Goal: Task Accomplishment & Management: Complete application form

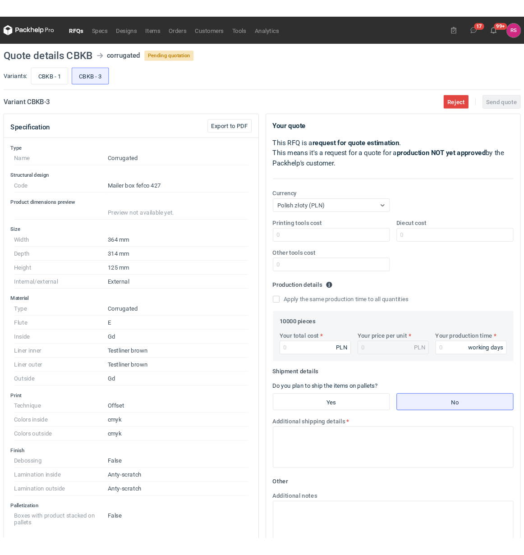
scroll to position [32, 0]
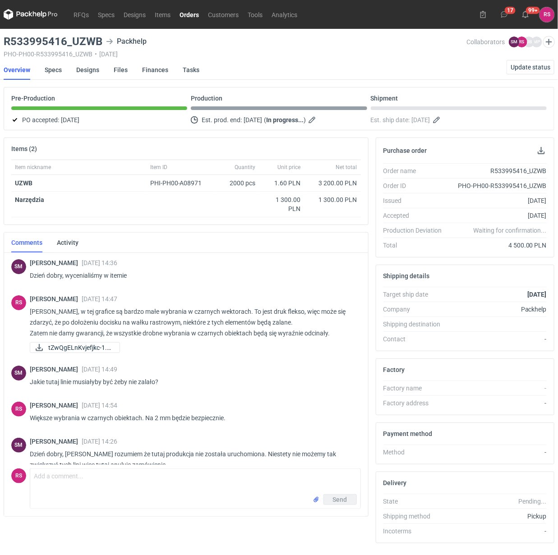
scroll to position [407, 0]
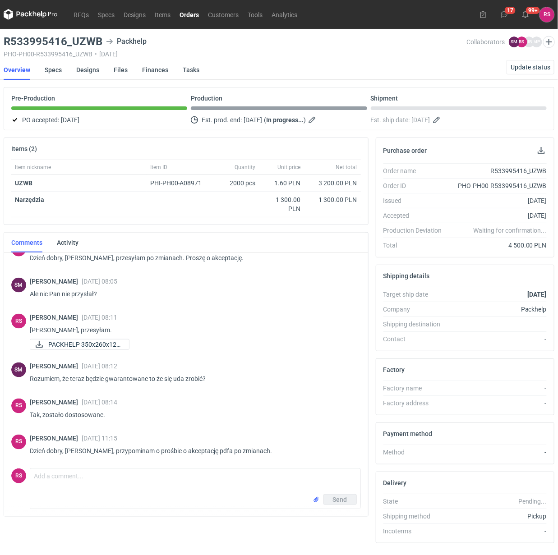
click at [192, 14] on link "Orders" at bounding box center [189, 14] width 28 height 11
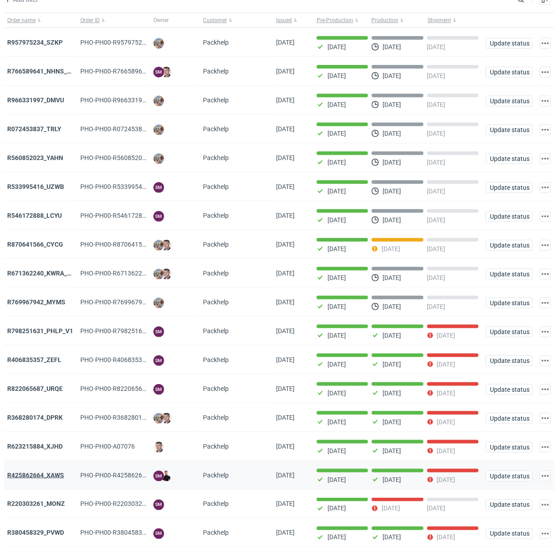
scroll to position [56, 0]
click at [53, 305] on strong "R769967942_MYMS" at bounding box center [36, 302] width 58 height 7
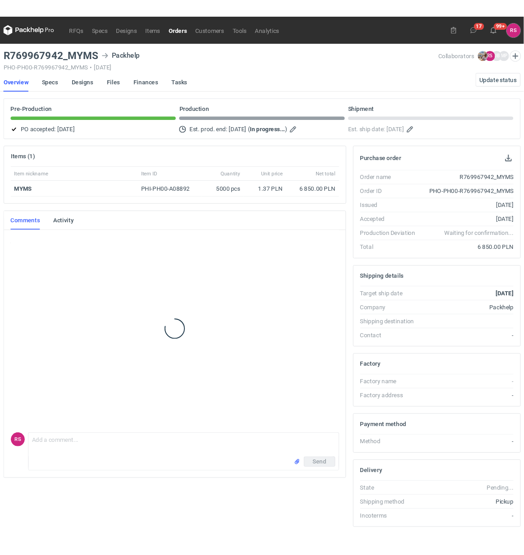
scroll to position [64, 0]
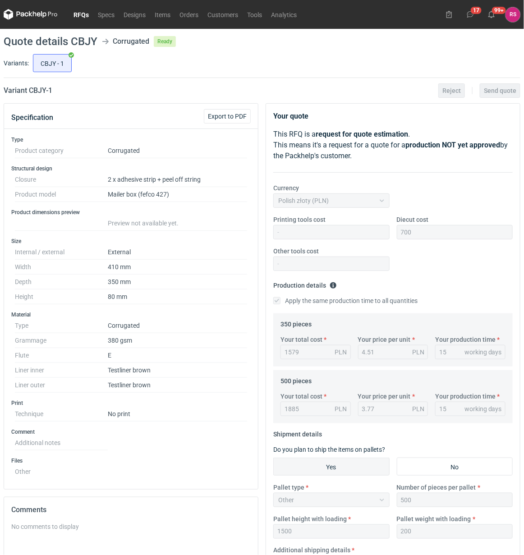
click at [79, 14] on link "RFQs" at bounding box center [81, 14] width 24 height 11
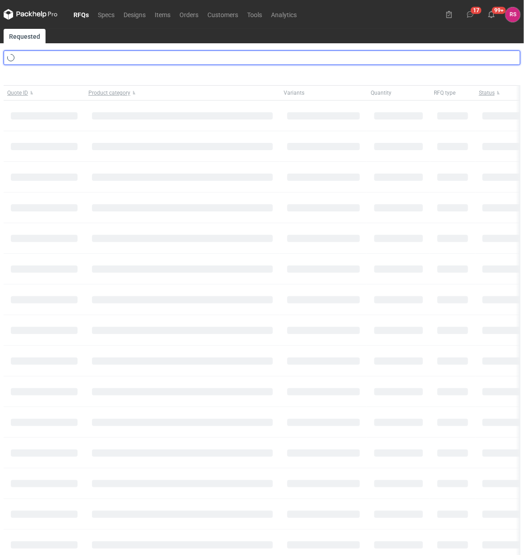
click at [78, 58] on input "text" at bounding box center [262, 57] width 517 height 14
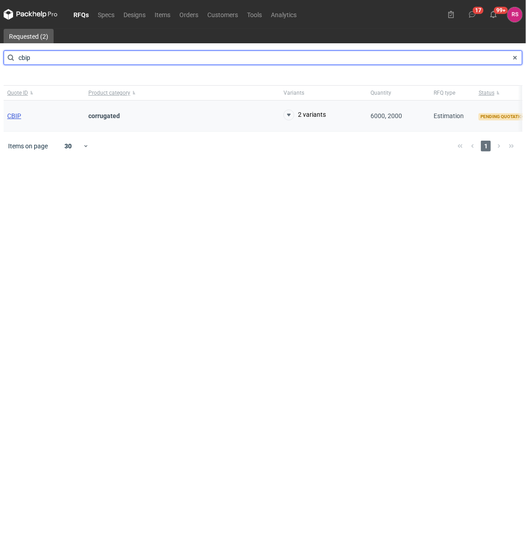
type input "cbip"
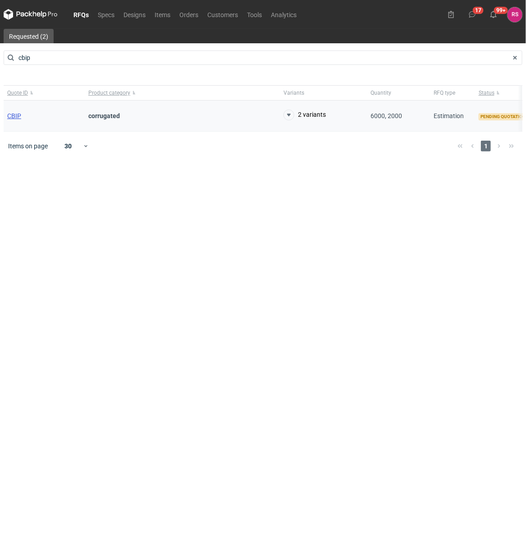
click at [14, 116] on span "CBIP" at bounding box center [14, 115] width 14 height 7
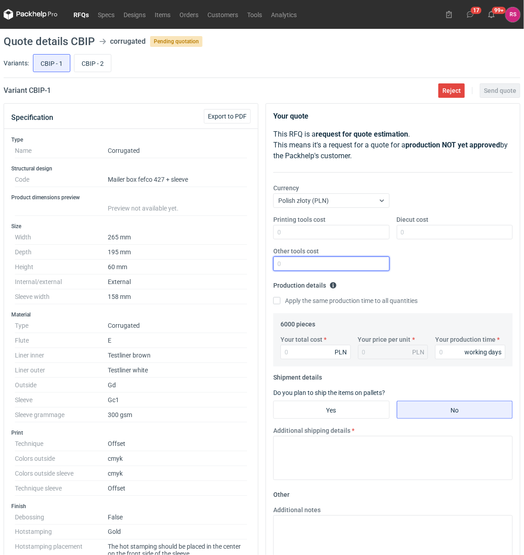
click at [327, 262] on input "Other tools cost" at bounding box center [331, 263] width 116 height 14
type input "1500"
click at [275, 301] on input "Apply the same production time to all quantities" at bounding box center [276, 300] width 7 height 7
checkbox input "true"
click at [305, 348] on input "Your total cost" at bounding box center [315, 352] width 70 height 14
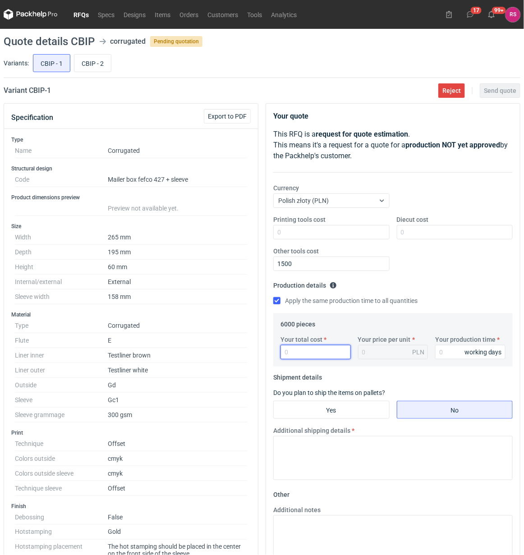
click at [321, 352] on input "Your total cost" at bounding box center [315, 352] width 70 height 14
type input "163"
type input "0.03"
type input "16380"
type input "2.73"
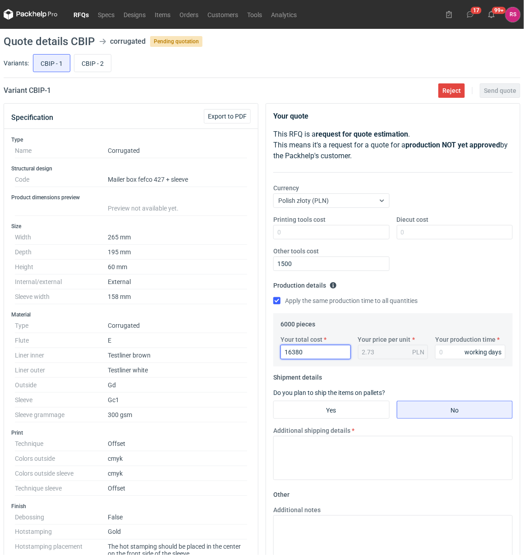
type input "16380"
type input "17"
click at [334, 409] on input "Yes" at bounding box center [331, 409] width 115 height 17
radio input "true"
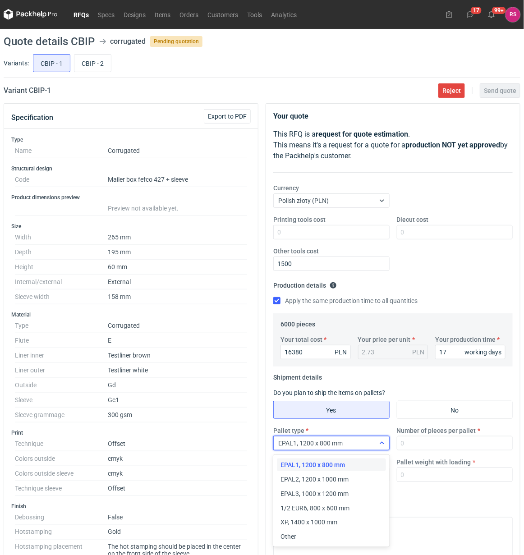
click at [380, 445] on icon at bounding box center [381, 442] width 7 height 7
click at [314, 535] on div "Other" at bounding box center [330, 536] width 101 height 9
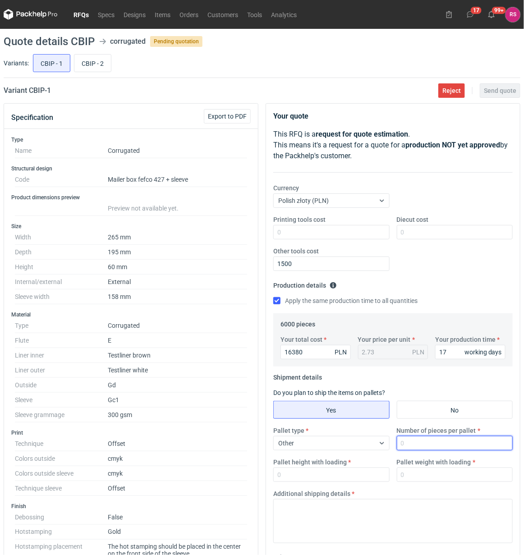
click at [440, 442] on input "Number of pieces per pallet" at bounding box center [455, 443] width 116 height 14
click at [445, 447] on input "Number of pieces per pallet" at bounding box center [455, 443] width 116 height 14
type input "2000"
type input "1800"
type input "300"
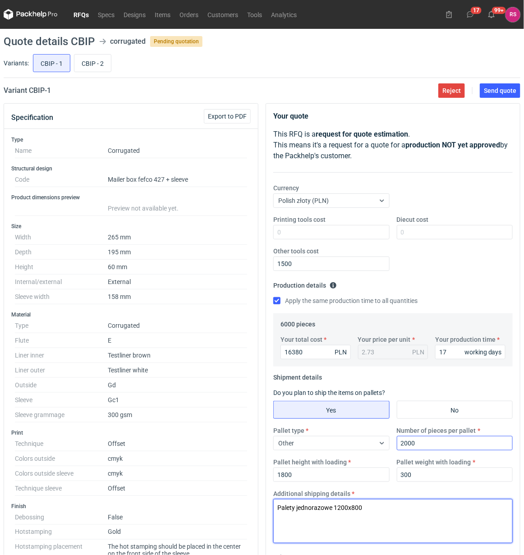
type textarea "Palety jednorazowe 1200x800"
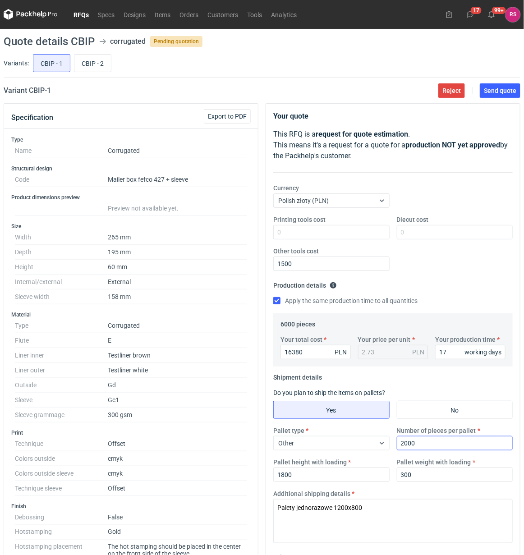
scroll to position [310, 0]
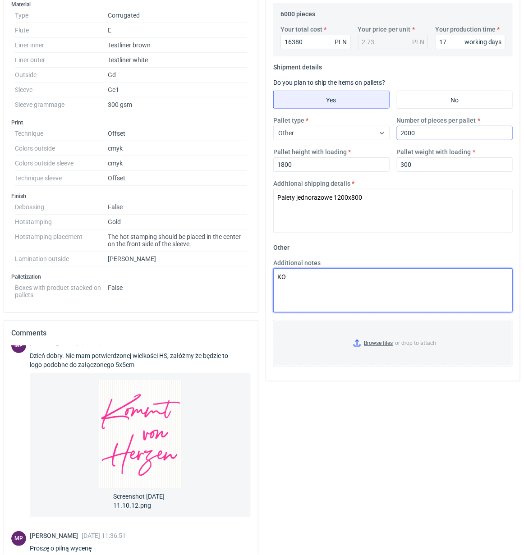
type textarea "K"
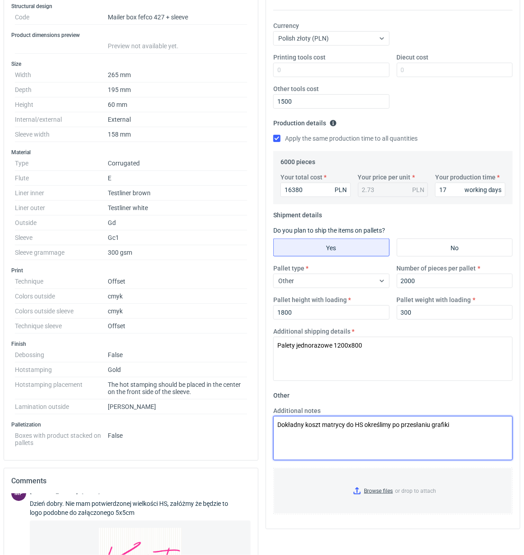
scroll to position [0, 0]
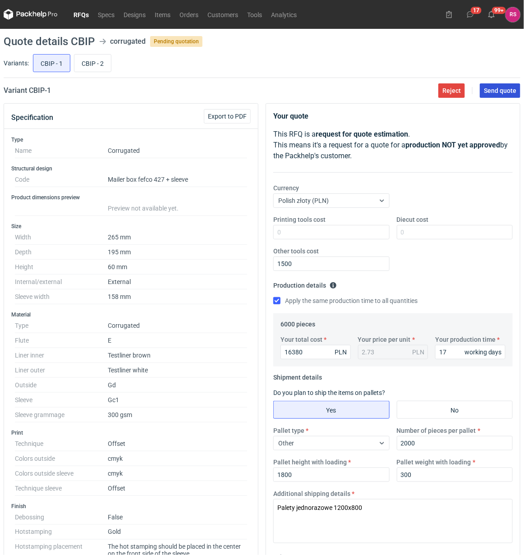
type textarea "Dokładny koszt matrycy do HS określimy po przesłaniu grafiki"
click at [499, 91] on span "Send quote" at bounding box center [500, 90] width 32 height 6
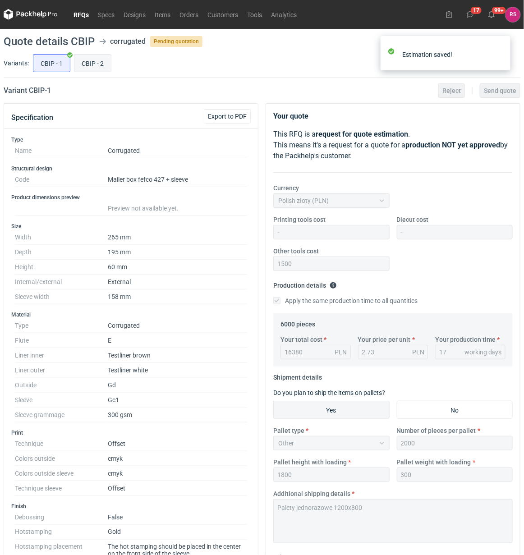
click at [93, 62] on input "CBIP - 2" at bounding box center [92, 63] width 37 height 17
radio input "true"
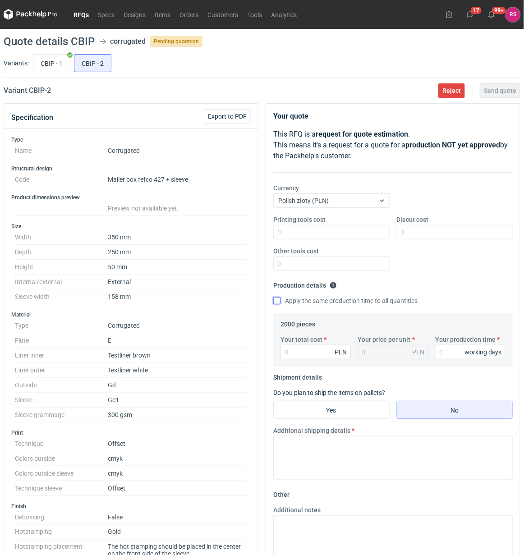
drag, startPoint x: 278, startPoint y: 301, endPoint x: 289, endPoint y: 314, distance: 17.6
click at [278, 301] on input "Apply the same production time to all quantities" at bounding box center [276, 300] width 7 height 7
checkbox input "true"
click at [316, 348] on input "Your total cost" at bounding box center [315, 352] width 70 height 14
type input "10"
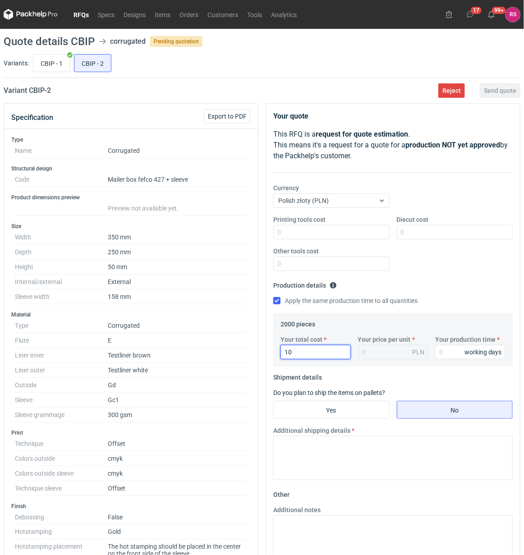
type input "0.01"
type input "10180"
type input "5.09"
type input "10180"
click at [451, 351] on input "Your production time" at bounding box center [470, 352] width 70 height 14
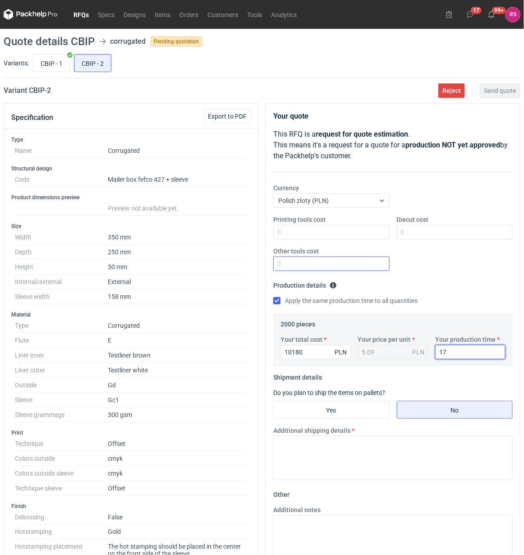
type input "17"
click at [302, 265] on input "Other tools cost" at bounding box center [331, 263] width 116 height 14
type input "1500"
click at [338, 411] on input "Yes" at bounding box center [331, 409] width 115 height 17
radio input "true"
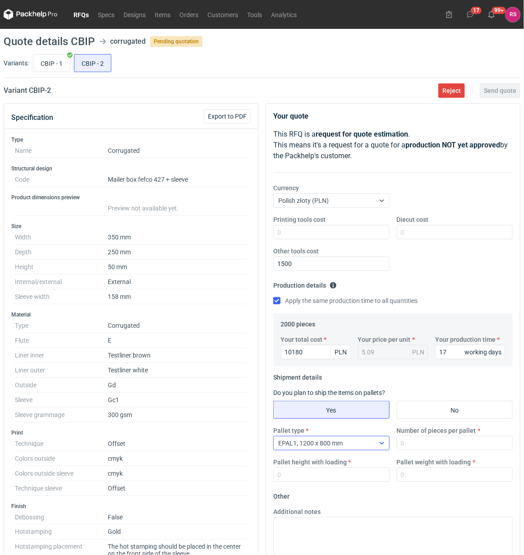
click at [368, 443] on div "EPAL1, 1200 x 800 mm" at bounding box center [324, 443] width 101 height 13
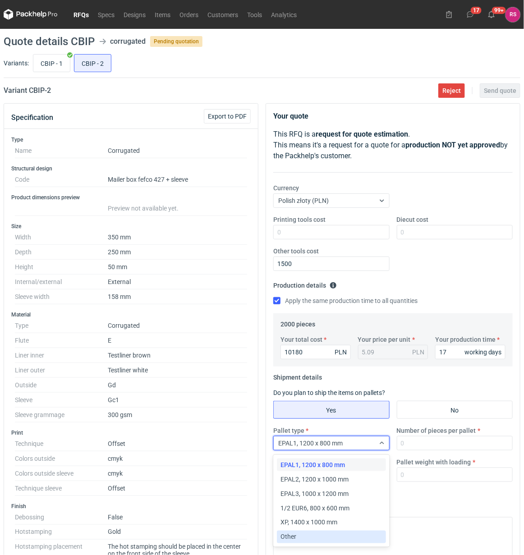
click at [298, 536] on div "Other" at bounding box center [330, 536] width 101 height 9
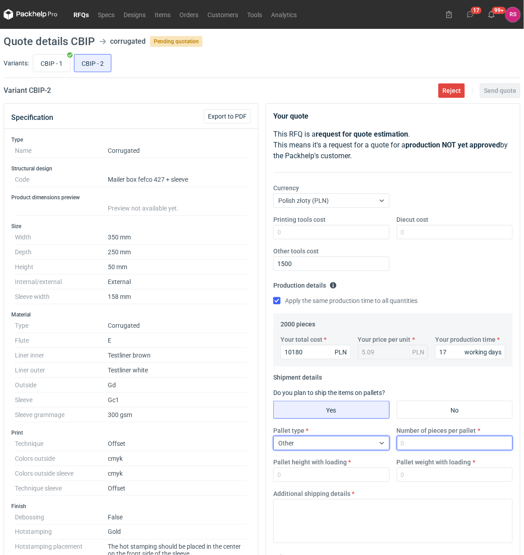
click at [419, 444] on input "Number of pieces per pallet" at bounding box center [455, 443] width 116 height 14
type input "700"
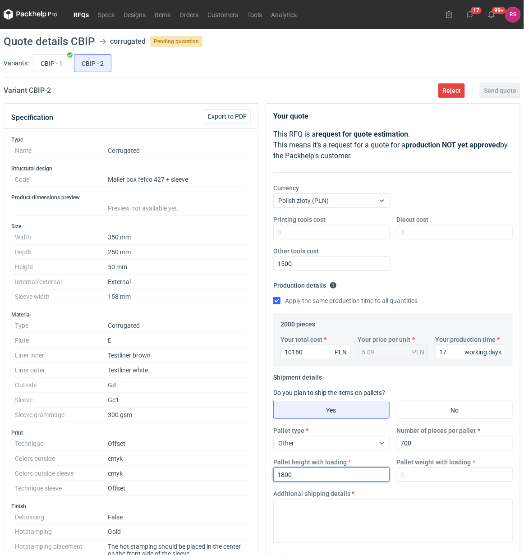
type input "1800"
type input "300"
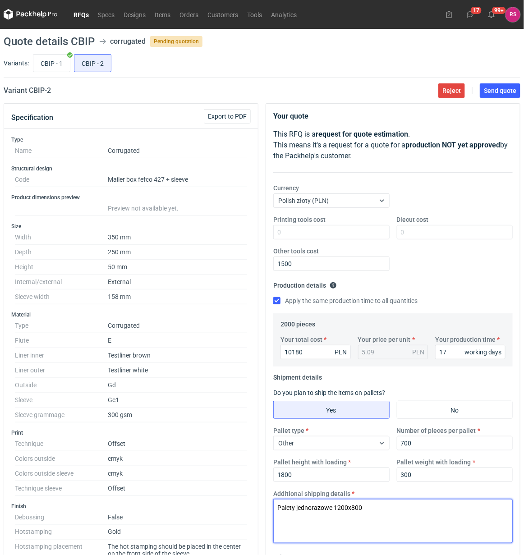
type textarea "Palety jednorazowe 1200x800"
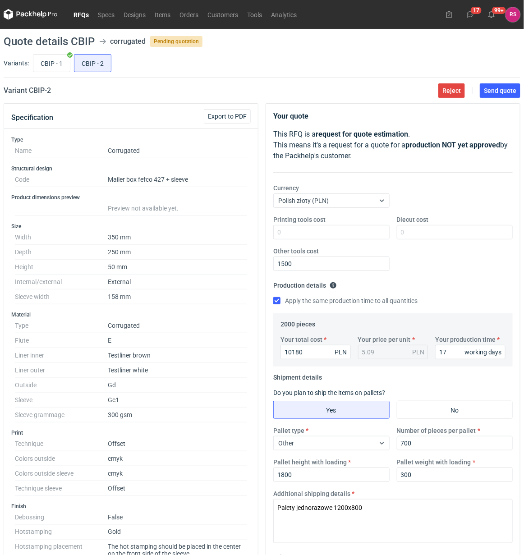
scroll to position [294, 0]
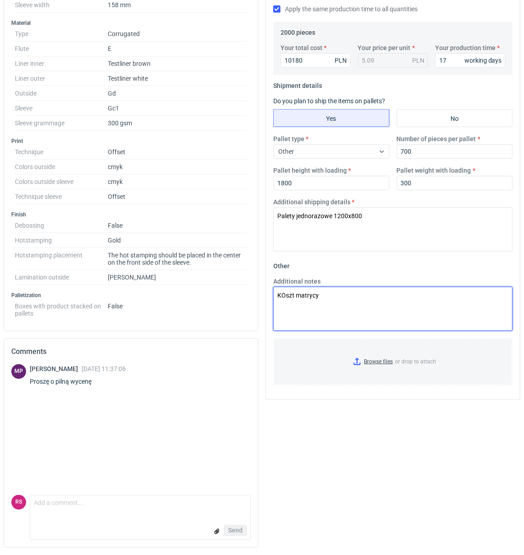
click at [284, 294] on textarea "KOszt matrycy" at bounding box center [392, 309] width 239 height 44
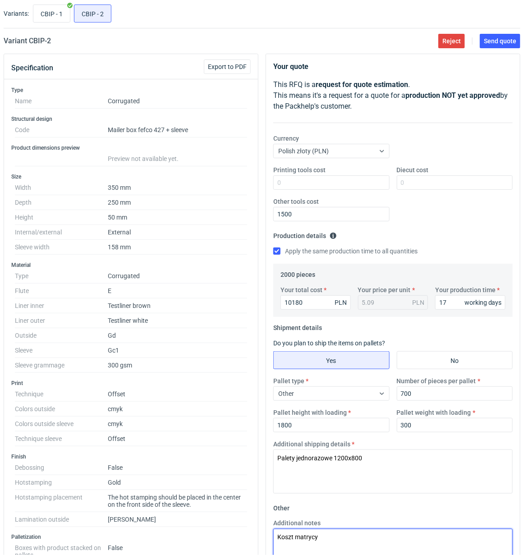
scroll to position [12, 0]
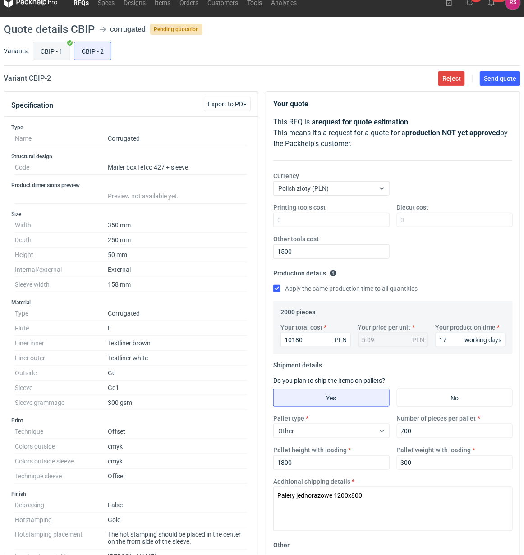
type textarea "Koszt matrycy"
click at [60, 53] on input "CBIP - 1" at bounding box center [51, 50] width 37 height 17
radio input "true"
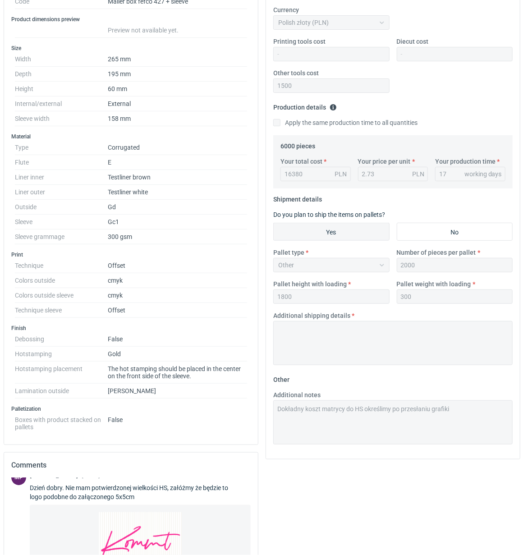
scroll to position [181, 0]
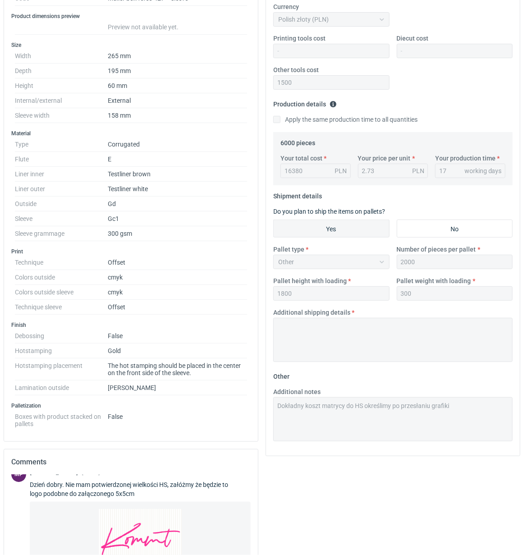
click at [248, 408] on div "Specification Export to PDF Type Name Corrugated Structural design Code Mailer …" at bounding box center [262, 339] width 524 height 834
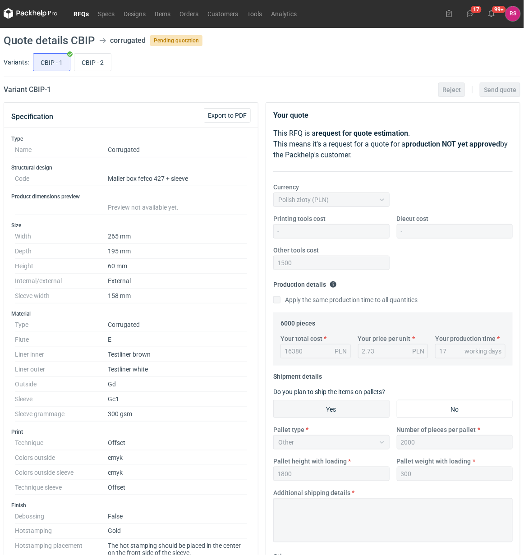
scroll to position [0, 0]
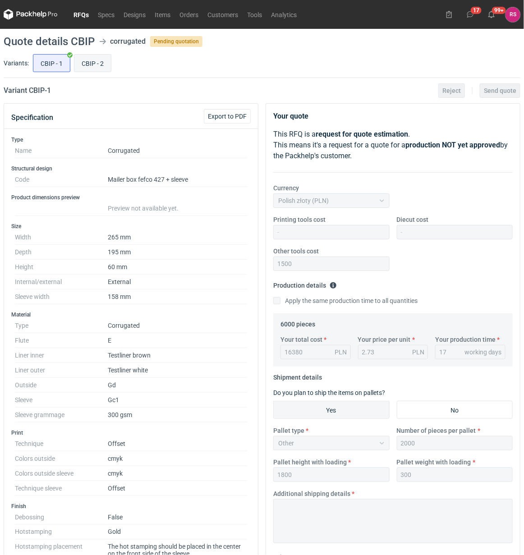
click at [100, 65] on input "CBIP - 2" at bounding box center [92, 63] width 37 height 17
radio input "true"
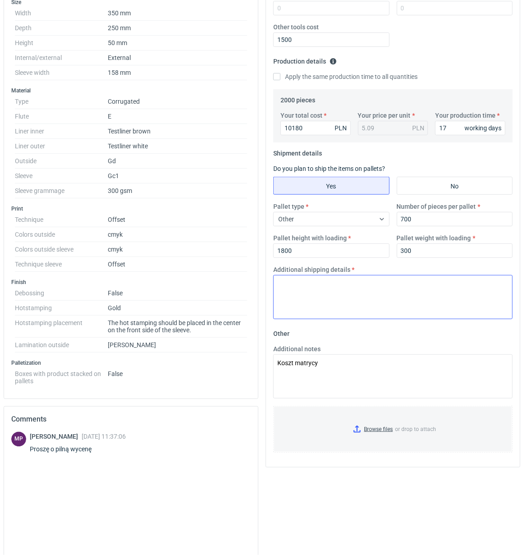
scroll to position [225, 0]
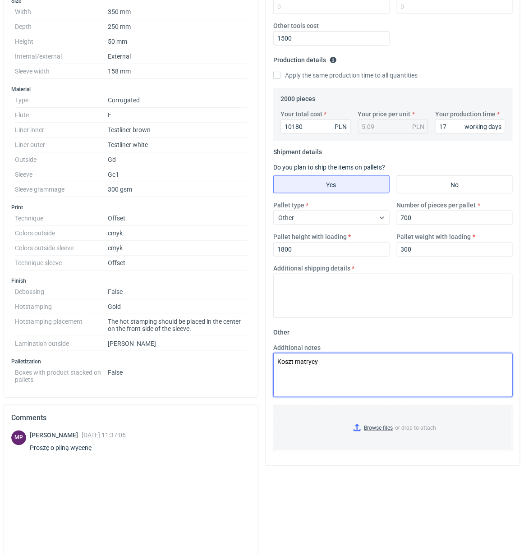
drag, startPoint x: 334, startPoint y: 364, endPoint x: 210, endPoint y: 359, distance: 124.1
click at [210, 359] on div "Specification Export to PDF Type Name Corrugated Structural design Code Mailer …" at bounding box center [262, 249] width 524 height 743
paste textarea "Dokładny koszt matrycy do HS określimy po przesłaniu grafiki"
type textarea "Dokładny koszt matrycy do HS określimy po przesłaniu grafiki"
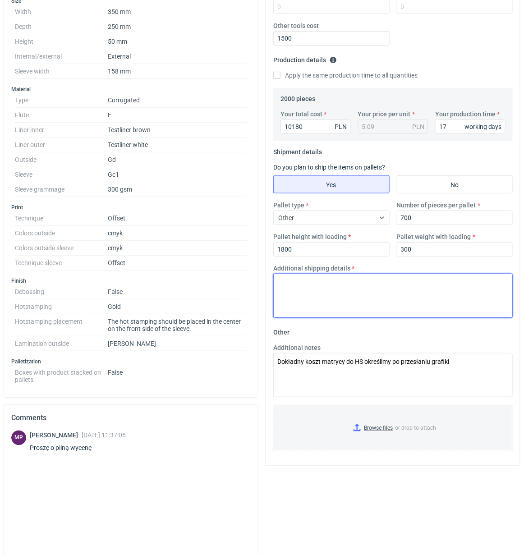
click at [360, 285] on textarea "Additional shipping details" at bounding box center [392, 296] width 239 height 44
type textarea "Palety jednorazowe 1200x800"
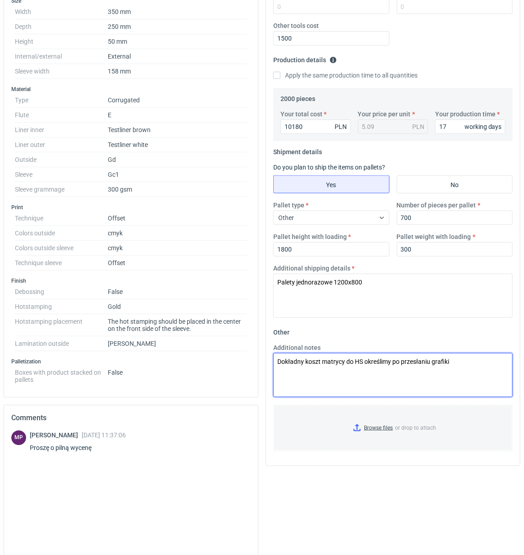
click at [481, 364] on textarea "Dokładny koszt matrycy do HS określimy po przesłaniu grafiki" at bounding box center [392, 375] width 239 height 44
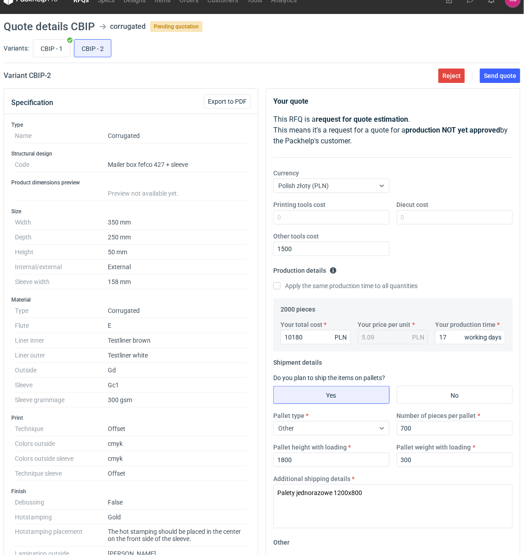
scroll to position [12, 0]
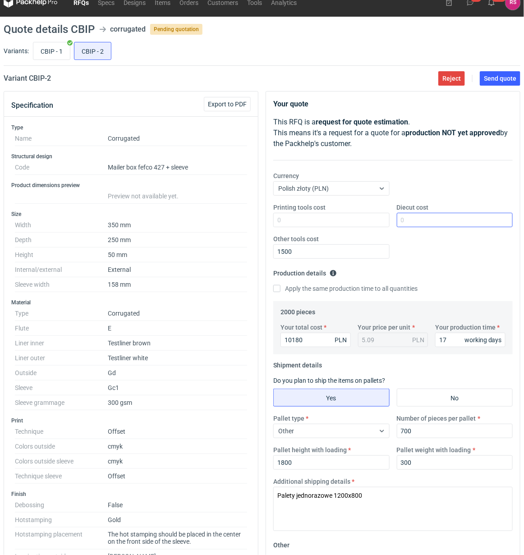
type textarea "Dokładny koszt matrycy do HS określimy po przesłaniu grafiki. Wykrojnik istniej…"
click at [433, 221] on input "Diecut cost" at bounding box center [455, 220] width 116 height 14
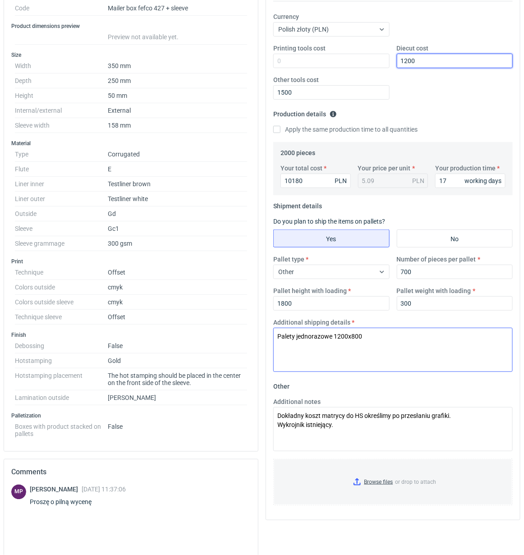
scroll to position [181, 0]
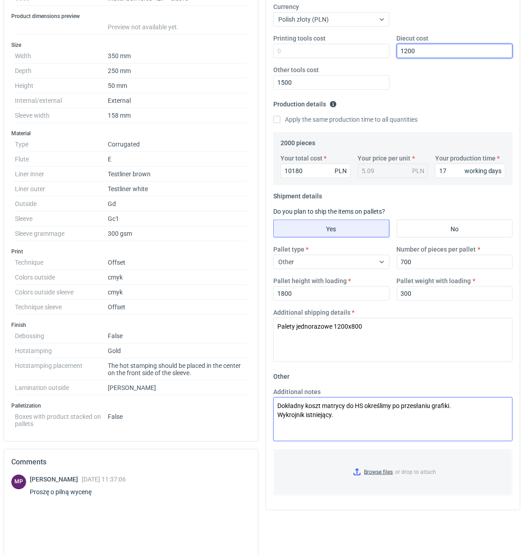
type input "1200"
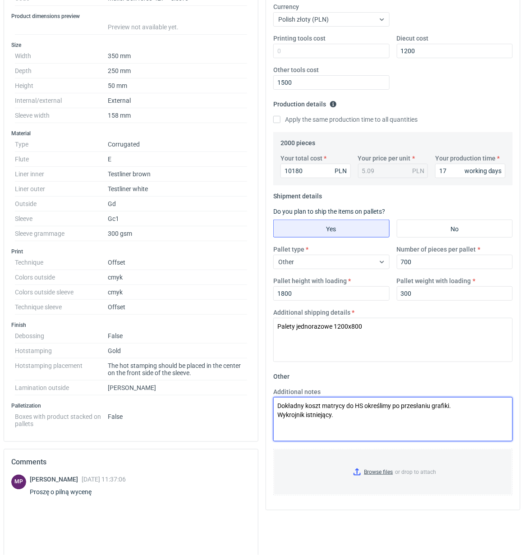
click at [372, 419] on textarea "Dokładny koszt matrycy do HS określimy po przesłaniu grafiki. Wykrojnik istniej…" at bounding box center [392, 419] width 239 height 44
click at [306, 416] on textarea "Dokładny koszt matrycy do HS określimy po przesłaniu grafiki. Wykrojnik istniej…" at bounding box center [392, 419] width 239 height 44
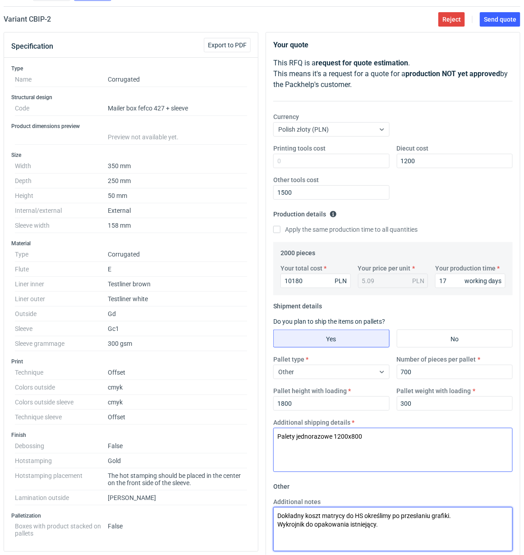
scroll to position [0, 0]
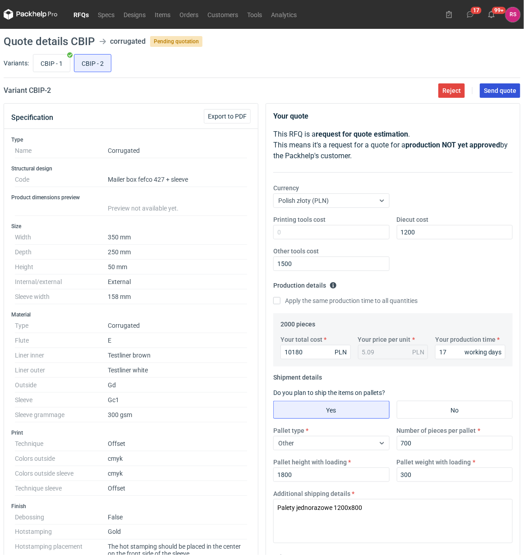
type textarea "Dokładny koszt matrycy do HS określimy po przesłaniu grafiki. Wykrojnik do opak…"
click at [504, 92] on span "Send quote" at bounding box center [500, 90] width 32 height 6
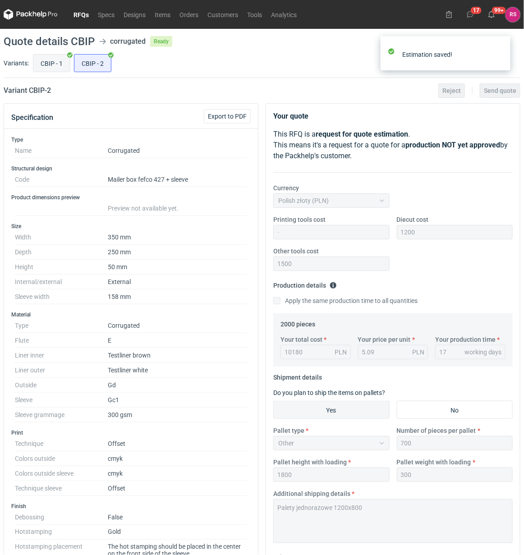
click at [55, 64] on input "CBIP - 1" at bounding box center [51, 63] width 37 height 17
radio input "true"
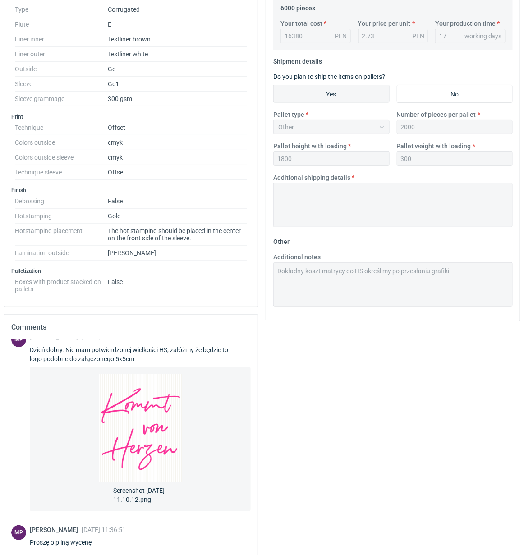
scroll to position [386, 0]
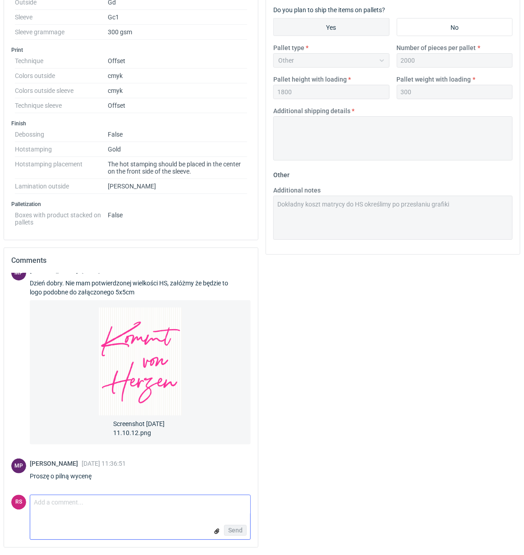
click at [101, 506] on textarea "Comment message" at bounding box center [140, 504] width 220 height 19
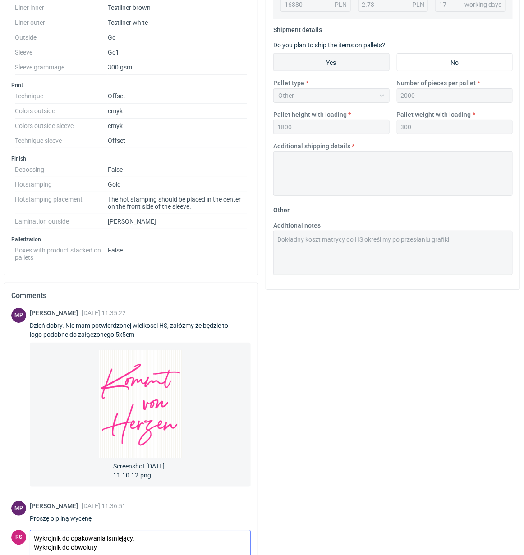
scroll to position [392, 0]
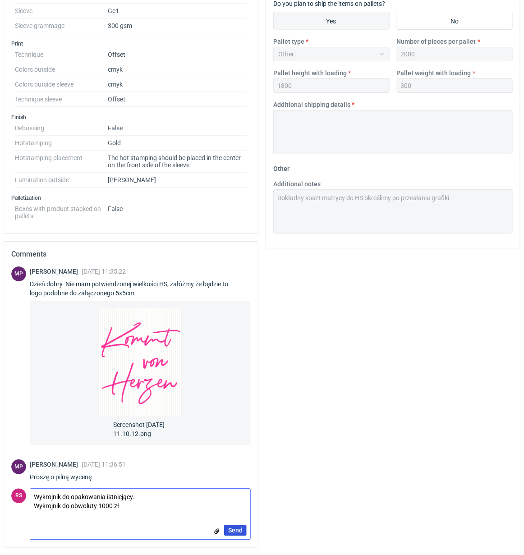
type textarea "Wykrojnik do opakowania istniejący. Wykrojnik do obwoluty 1000 zł"
click at [237, 528] on span "Send" at bounding box center [235, 530] width 14 height 6
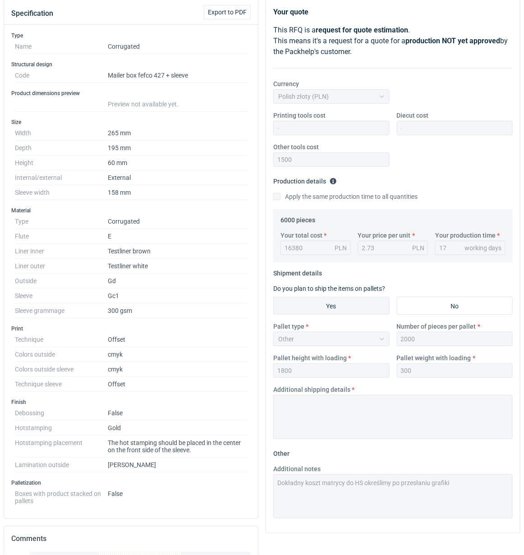
scroll to position [0, 0]
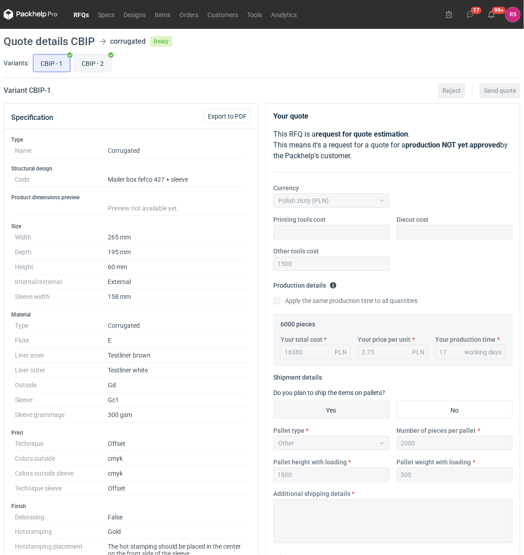
click at [96, 64] on input "CBIP - 2" at bounding box center [92, 63] width 37 height 17
radio input "true"
click at [82, 12] on link "RFQs" at bounding box center [81, 14] width 24 height 11
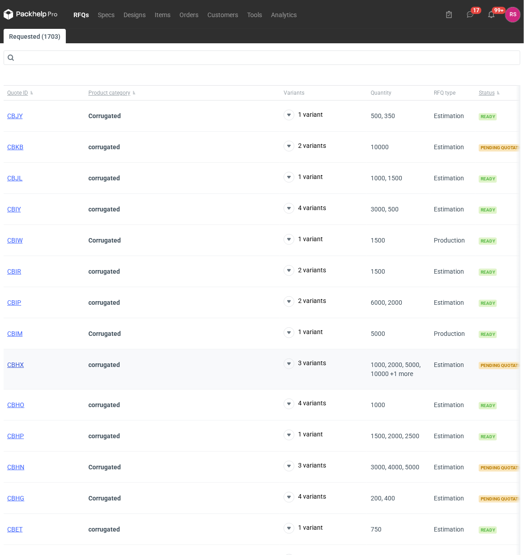
click at [16, 364] on span "CBHX" at bounding box center [15, 364] width 17 height 7
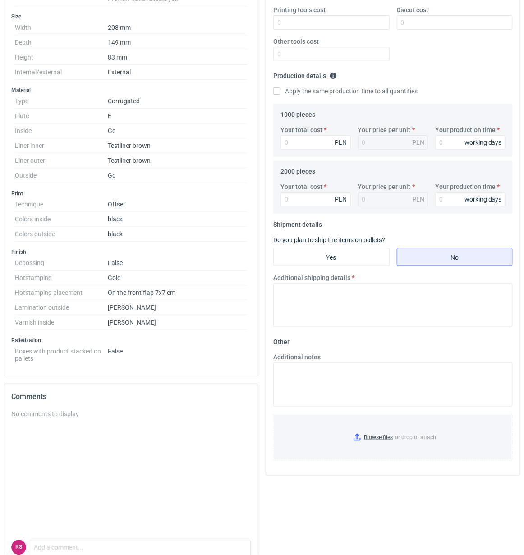
scroll to position [257, 0]
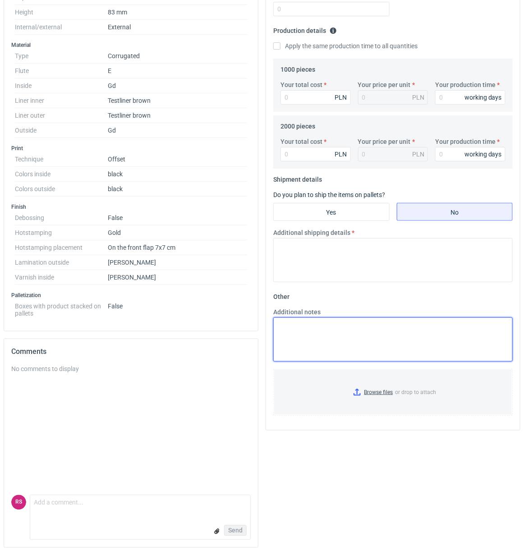
click at [385, 330] on textarea "Additional notes" at bounding box center [392, 339] width 239 height 44
drag, startPoint x: 418, startPoint y: 325, endPoint x: 239, endPoint y: 332, distance: 179.5
click at [239, 332] on div "Specification Export to PDF Type Name Corrugated Structural design Code Mailer …" at bounding box center [262, 202] width 524 height 706
click at [490, 322] on textarea "Koszt matrycy określimy po przesłaniu grafiki" at bounding box center [392, 339] width 239 height 44
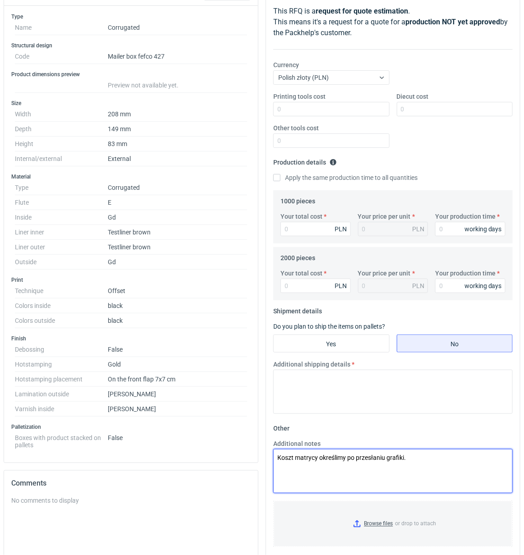
scroll to position [88, 0]
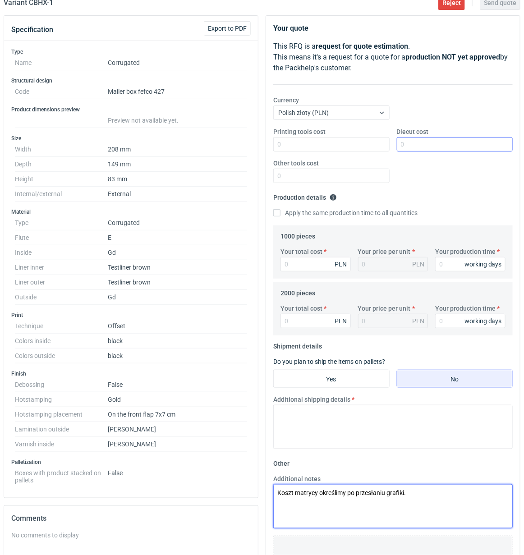
type textarea "Koszt matrycy określimy po przesłaniu grafiki."
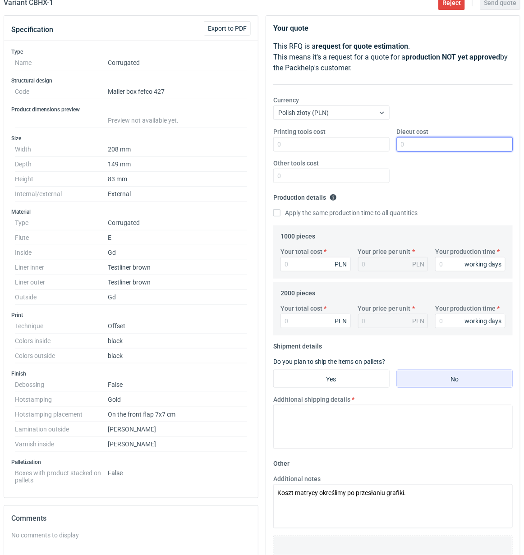
click at [439, 142] on input "Diecut cost" at bounding box center [455, 144] width 116 height 14
type input "450"
click at [273, 209] on input "Apply the same production time to all quantities" at bounding box center [276, 212] width 7 height 7
checkbox input "true"
type input "6610"
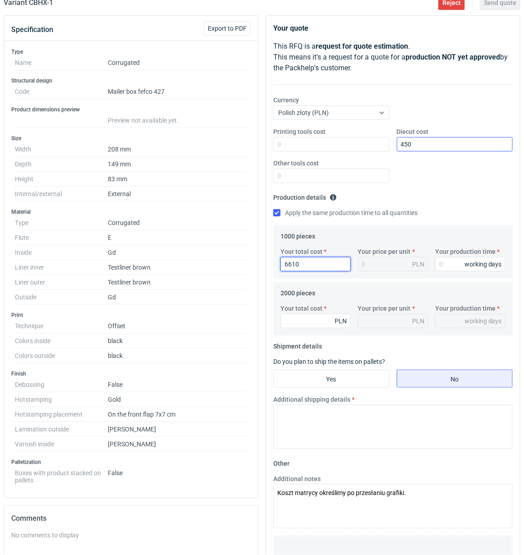
type input "6.61"
type input "6610"
type input "1"
type input "17"
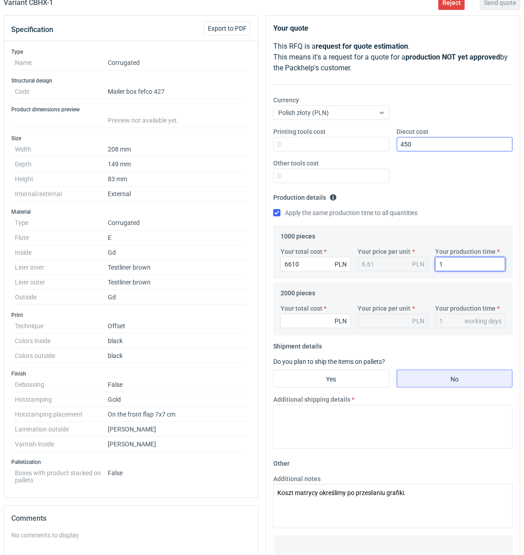
type input "17"
type input "9300"
type input "4.65"
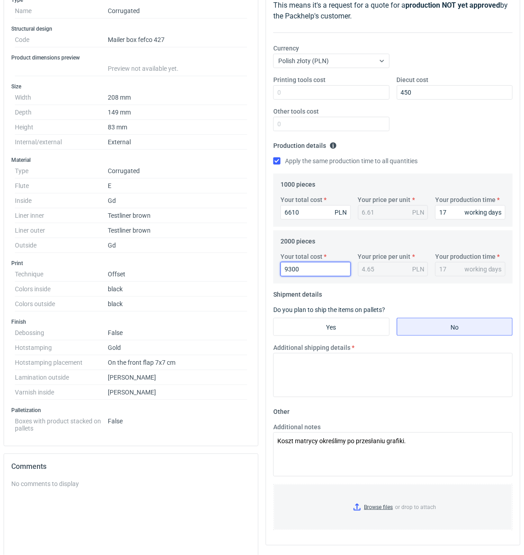
scroll to position [201, 0]
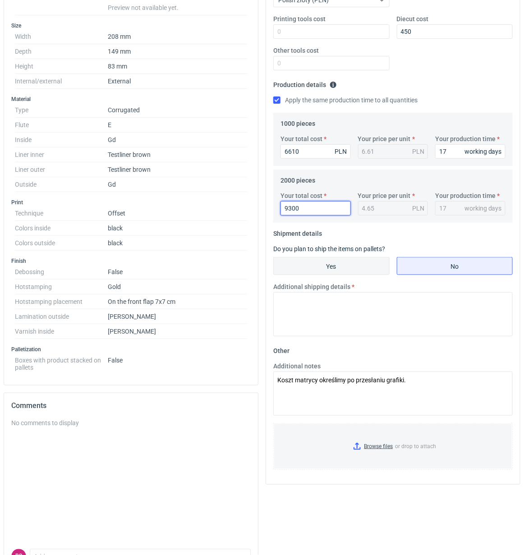
type input "9300"
click at [338, 267] on input "Yes" at bounding box center [331, 265] width 115 height 17
radio input "true"
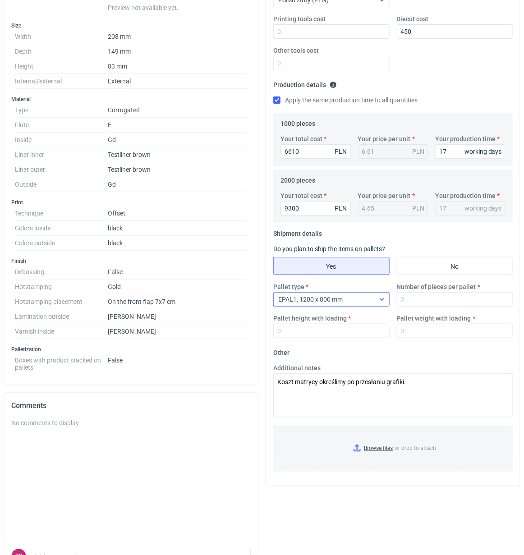
click at [380, 299] on icon at bounding box center [381, 299] width 7 height 7
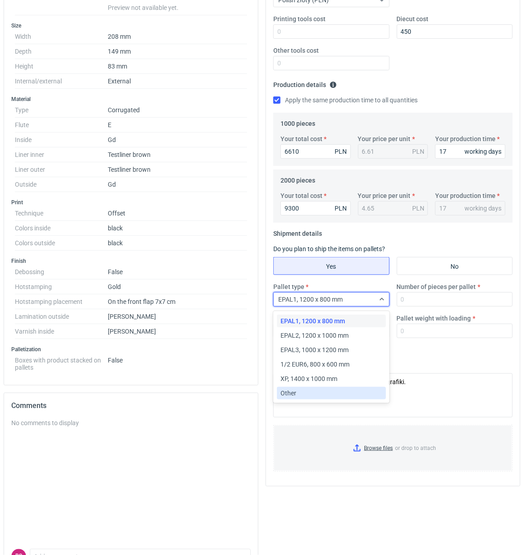
click at [311, 390] on div "Other" at bounding box center [330, 393] width 101 height 9
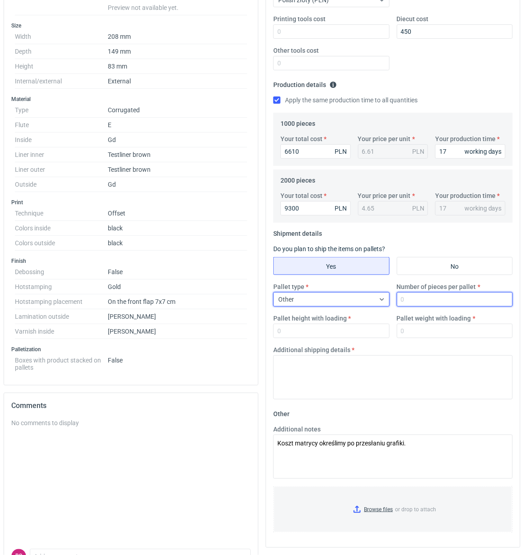
click at [435, 300] on input "Number of pieces per pallet" at bounding box center [455, 299] width 116 height 14
type input "2000"
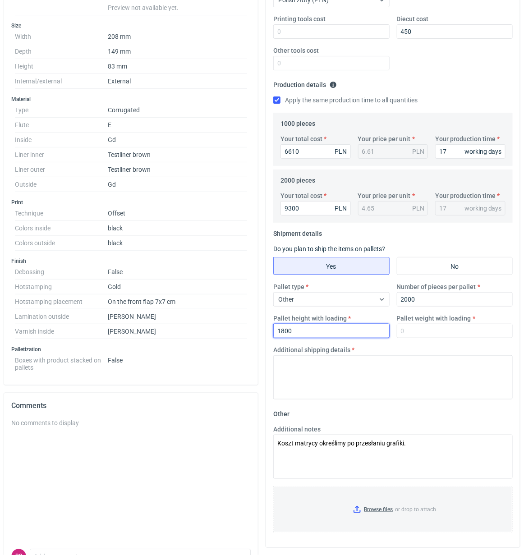
type input "1800"
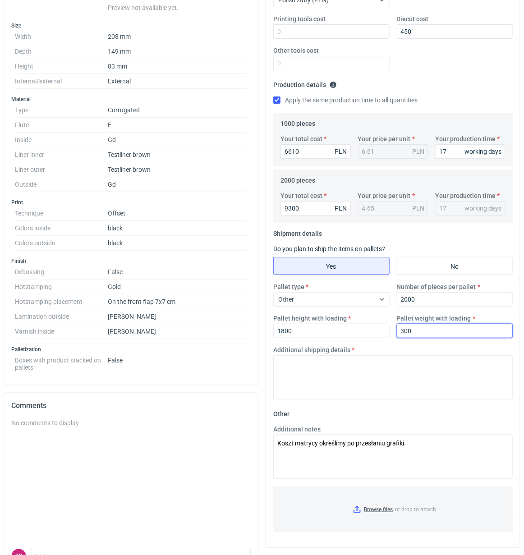
type input "300"
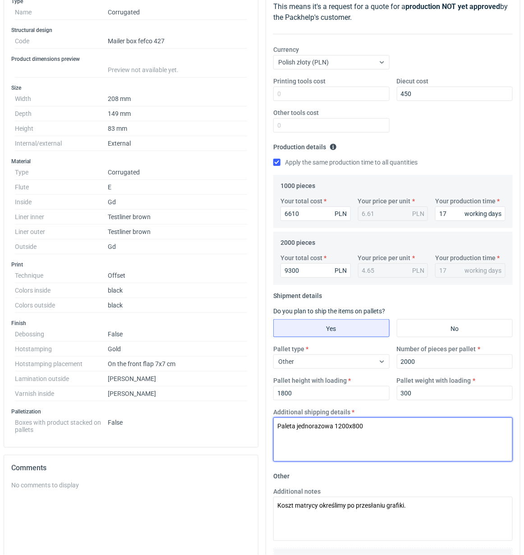
scroll to position [0, 0]
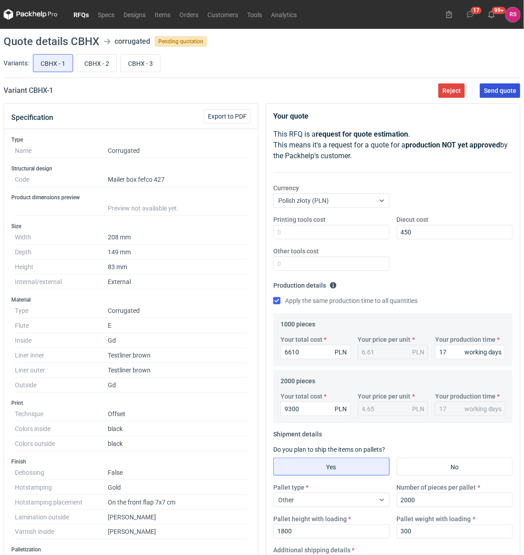
type textarea "Paleta jednorazowa 1200x800"
click at [499, 90] on span "Send quote" at bounding box center [500, 90] width 32 height 6
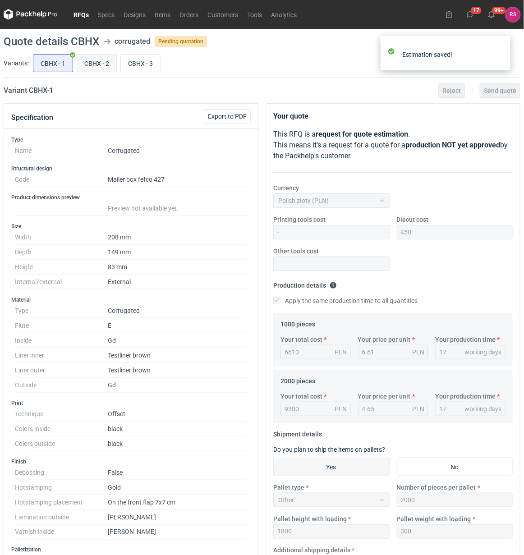
click at [97, 62] on input "CBHX - 2" at bounding box center [96, 63] width 39 height 17
radio input "true"
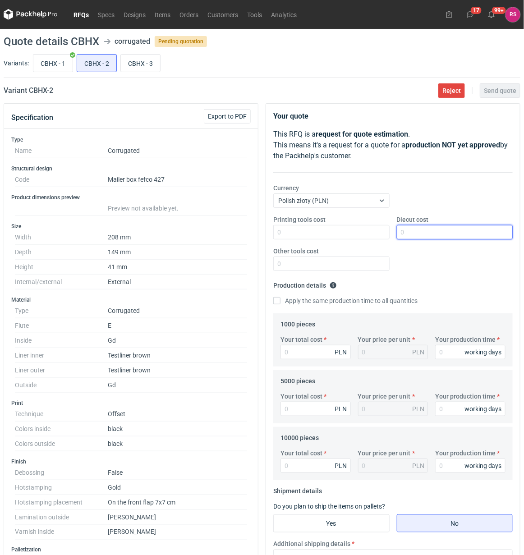
click at [443, 232] on input "Diecut cost" at bounding box center [455, 232] width 116 height 14
type input "650"
click at [273, 297] on input "Apply the same production time to all quantities" at bounding box center [276, 300] width 7 height 7
checkbox input "true"
type input "575"
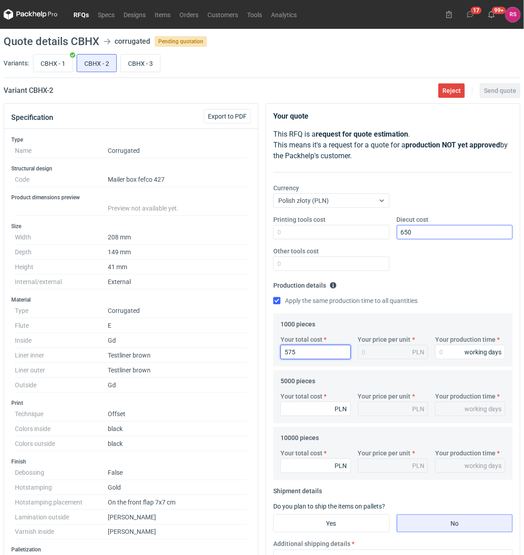
type input "0.57"
type input "5750"
type input "5.75"
type input "5750"
type input "1"
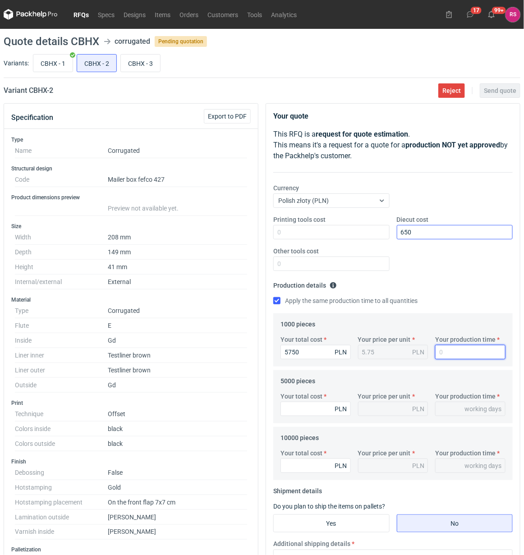
type input "1"
type input "17"
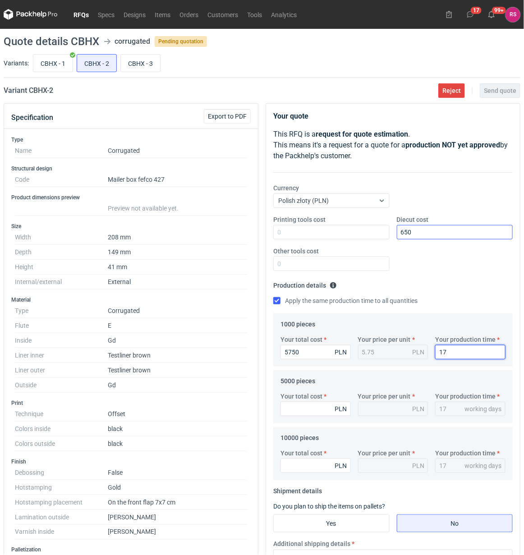
type input "17"
type input "12550"
type input "2.51"
type input "12550"
type input "20000"
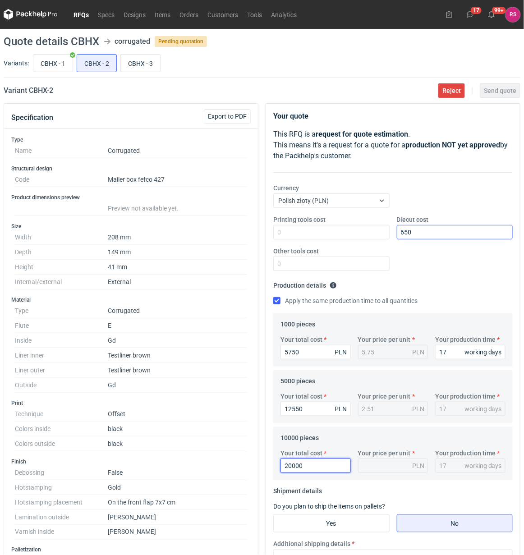
type input "2"
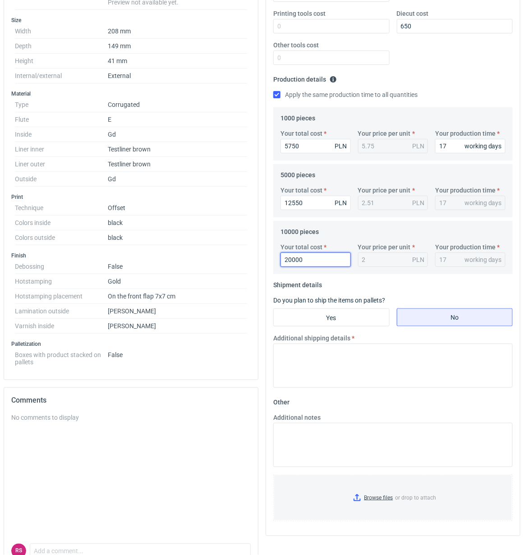
scroll to position [225, 0]
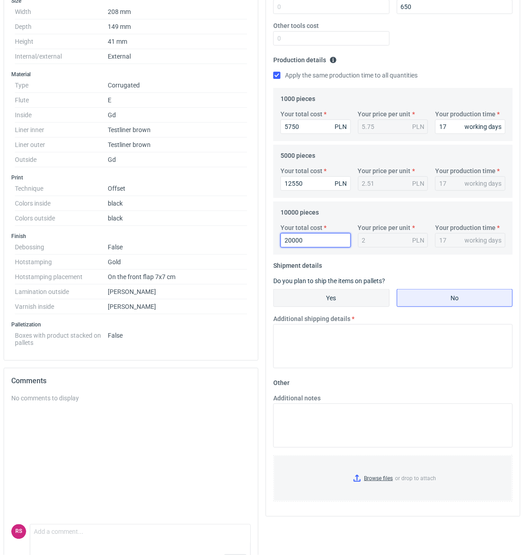
type input "20000"
click at [344, 295] on input "Yes" at bounding box center [331, 297] width 115 height 17
radio input "true"
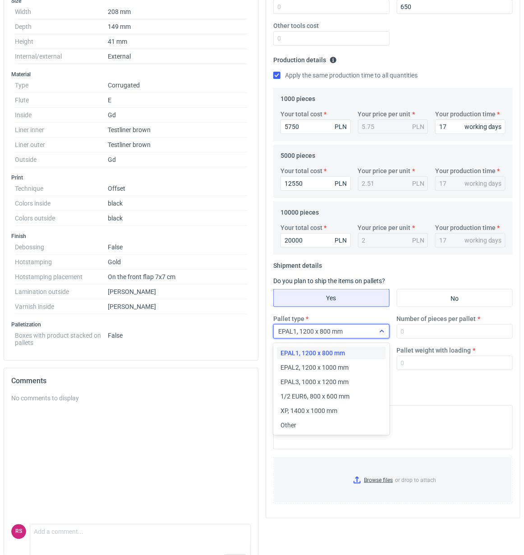
click at [384, 329] on div at bounding box center [382, 331] width 14 height 7
click at [316, 425] on div "Other" at bounding box center [330, 425] width 101 height 9
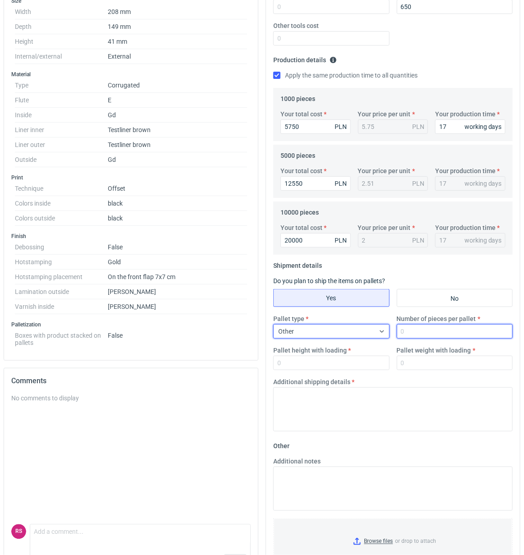
click at [438, 330] on input "Number of pieces per pallet" at bounding box center [455, 331] width 116 height 14
type input "5000"
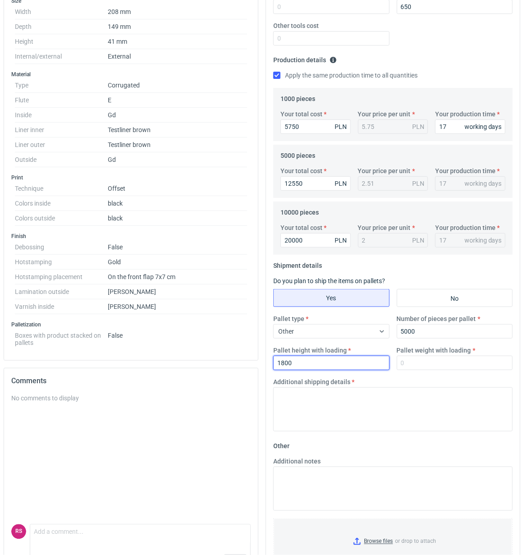
type input "1800"
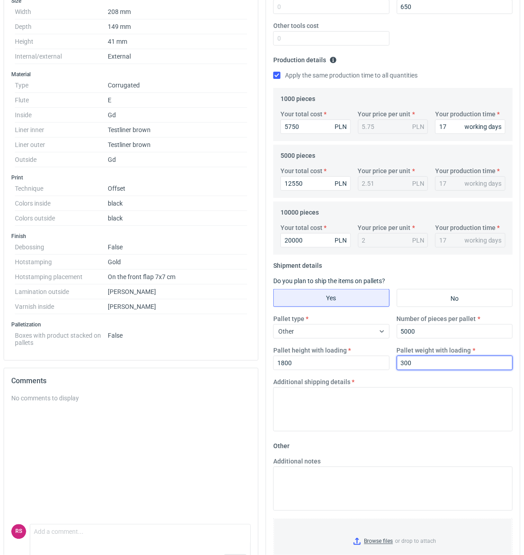
type input "300"
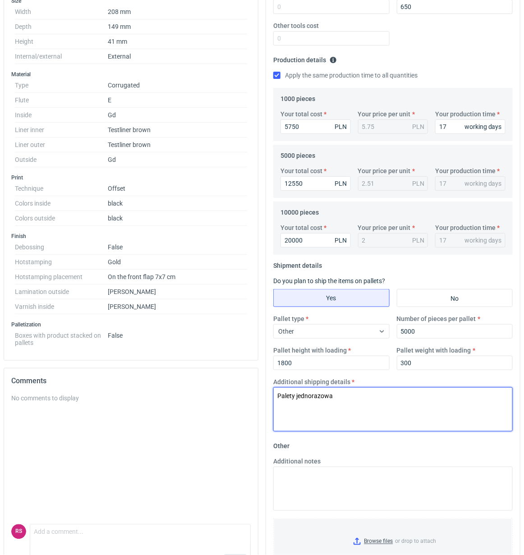
click at [294, 395] on textarea "Palety jednorazowa" at bounding box center [392, 409] width 239 height 44
click at [354, 395] on textarea "Paleta jednorazowa" at bounding box center [392, 409] width 239 height 44
click at [294, 398] on textarea "Paleta jednorazowa" at bounding box center [392, 409] width 239 height 44
click at [364, 402] on textarea "Palety jednorazowa" at bounding box center [392, 409] width 239 height 44
type textarea "Palety jednorazowe 1200x800"
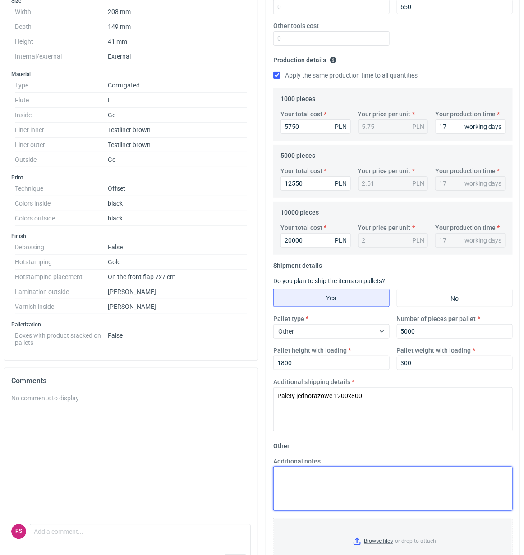
paste textarea "Koszt matrycy określimy po przesłaniu grafiki"
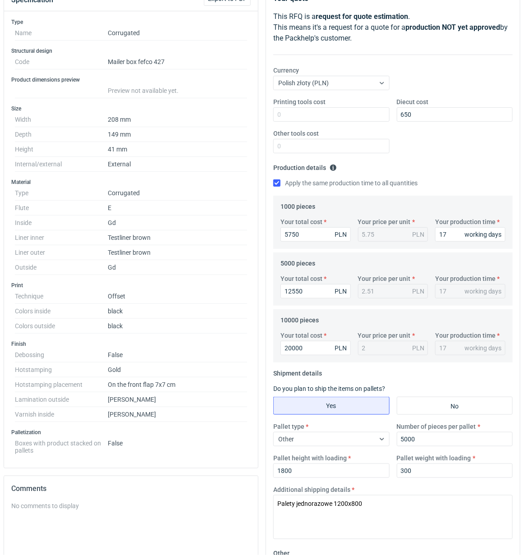
scroll to position [0, 0]
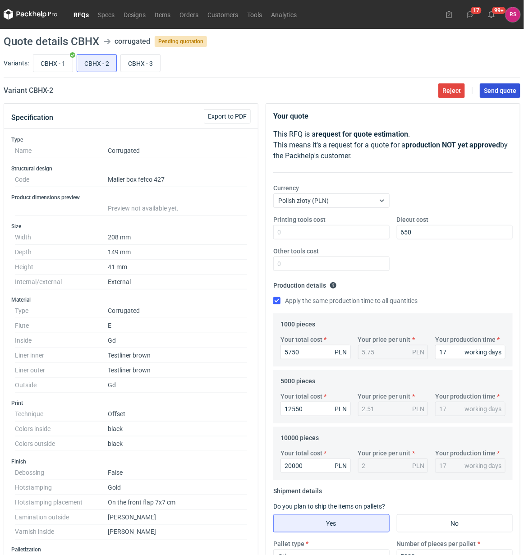
type textarea "Koszt matrycy określimy po przesłaniu grafiki"
click at [494, 88] on span "Send quote" at bounding box center [500, 90] width 32 height 6
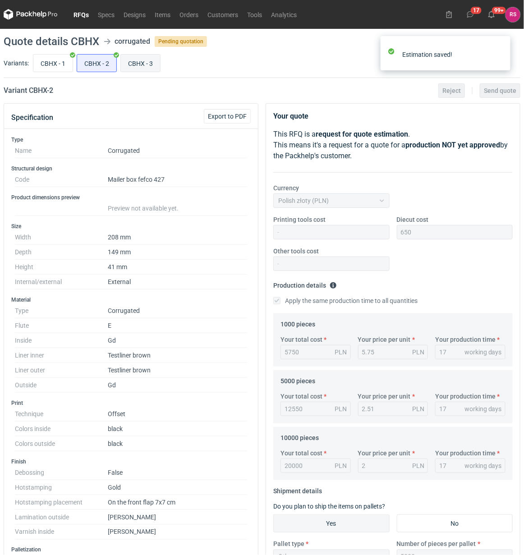
click at [144, 62] on input "CBHX - 3" at bounding box center [140, 63] width 39 height 17
radio input "true"
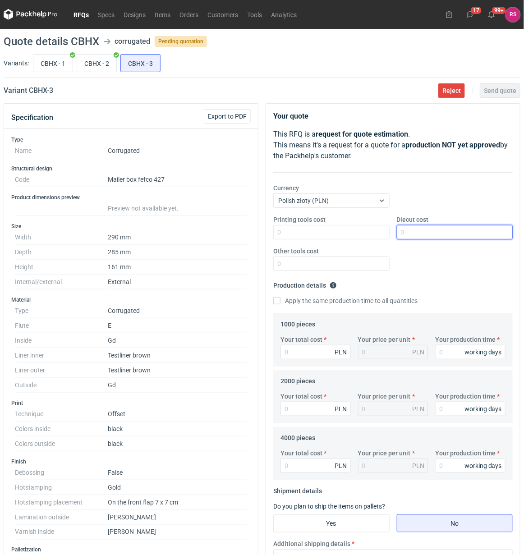
click at [429, 230] on input "Diecut cost" at bounding box center [455, 232] width 116 height 14
type input "700"
click at [273, 297] on input "Apply the same production time to all quantities" at bounding box center [276, 300] width 7 height 7
checkbox input "true"
type input "1501"
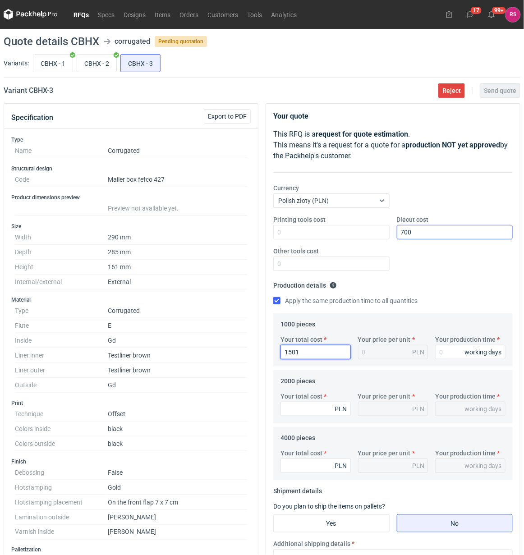
type input "1.5"
type input "15010"
type input "15.01"
type input "15010"
click at [453, 350] on input "Your production time" at bounding box center [470, 352] width 70 height 14
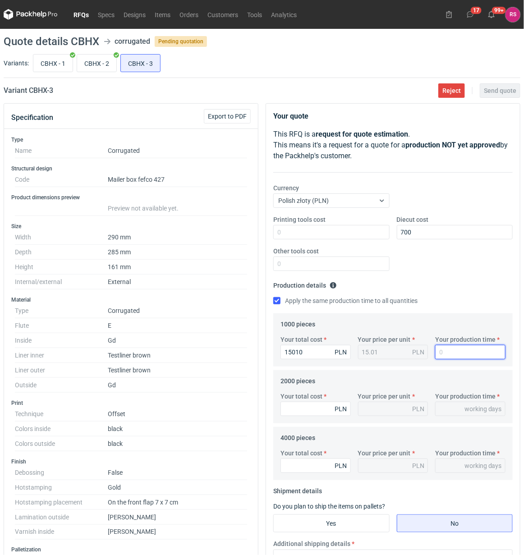
type input "1"
type input "17"
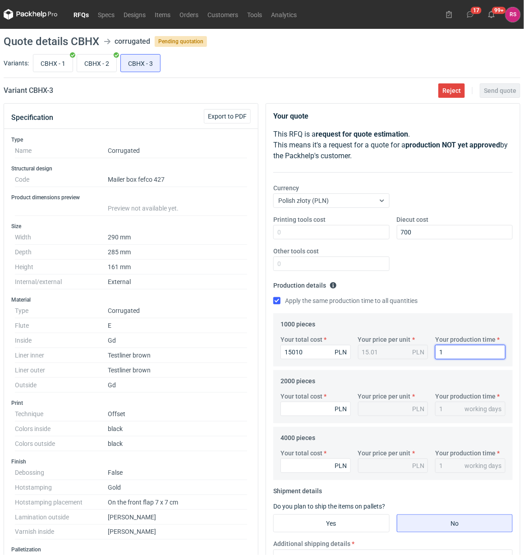
type input "17"
type input "2066"
type input "1.03"
type input "20660"
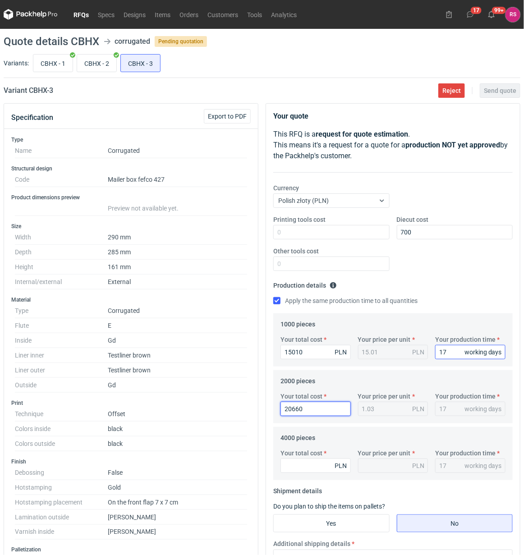
type input "10.33"
type input "20660"
type input "314"
type input "0.08"
type input "31480"
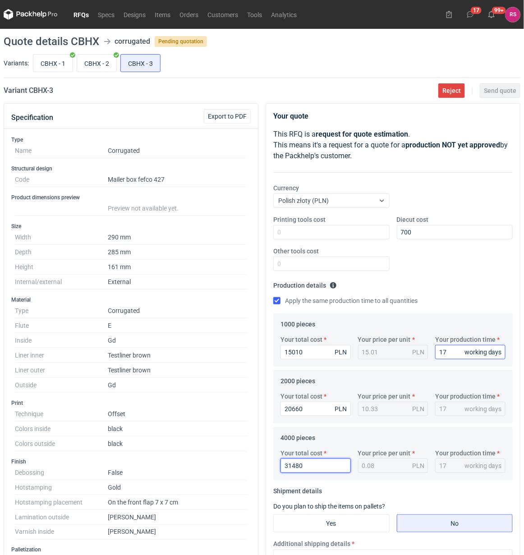
type input "7.87"
type input "31480"
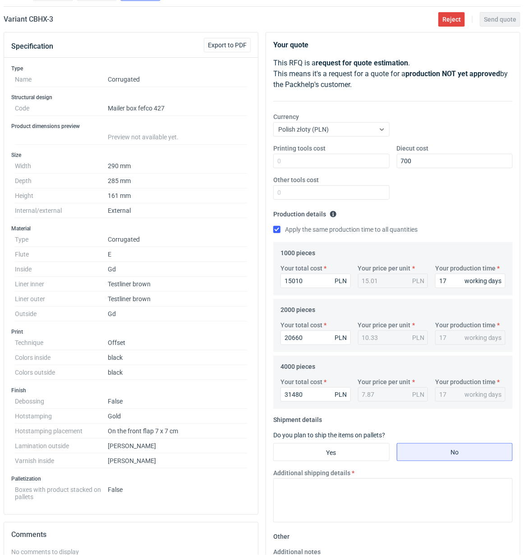
scroll to position [169, 0]
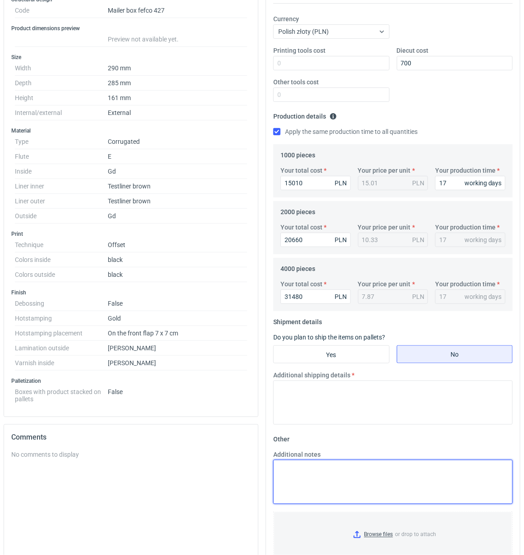
click at [344, 474] on textarea "Additional notes" at bounding box center [392, 482] width 239 height 44
paste textarea "Koszt matrycy określimy po przesłaniu grafiki"
type textarea "Koszt matrycy określimy po przesłaniu grafiki"
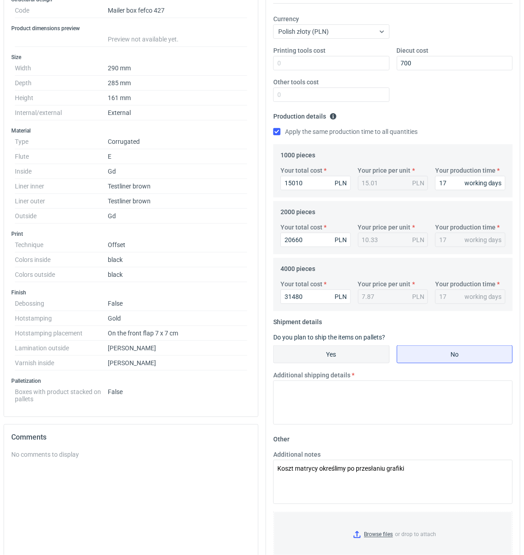
click at [334, 350] on input "Yes" at bounding box center [331, 354] width 115 height 17
radio input "true"
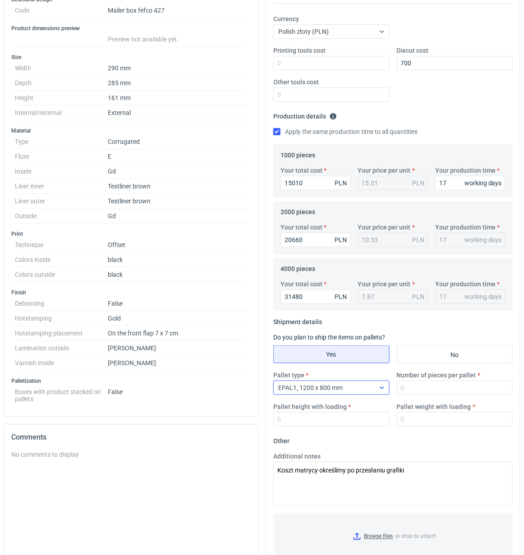
click at [384, 389] on icon at bounding box center [381, 387] width 7 height 7
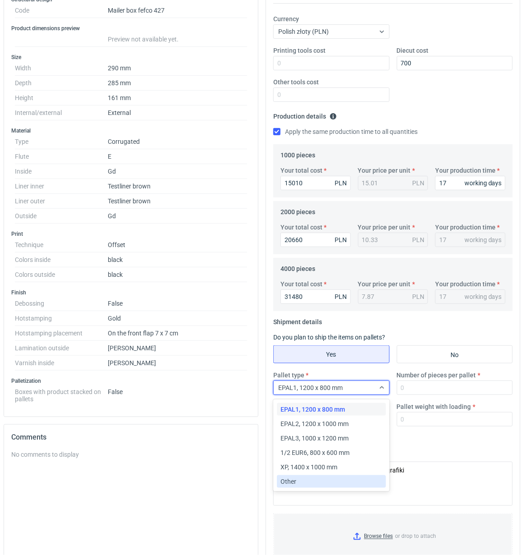
click at [313, 485] on div "Other" at bounding box center [331, 481] width 109 height 13
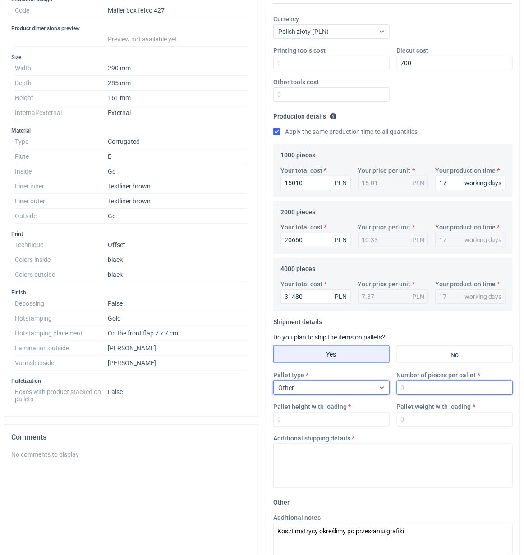
click at [442, 389] on input "Number of pieces per pallet" at bounding box center [455, 387] width 116 height 14
type input "1000"
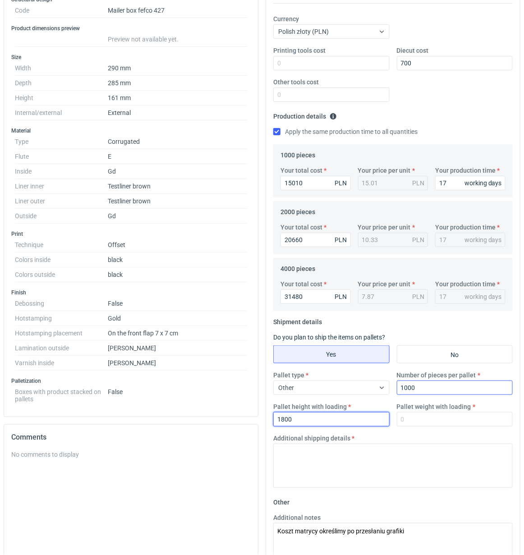
type input "1800"
type input "300"
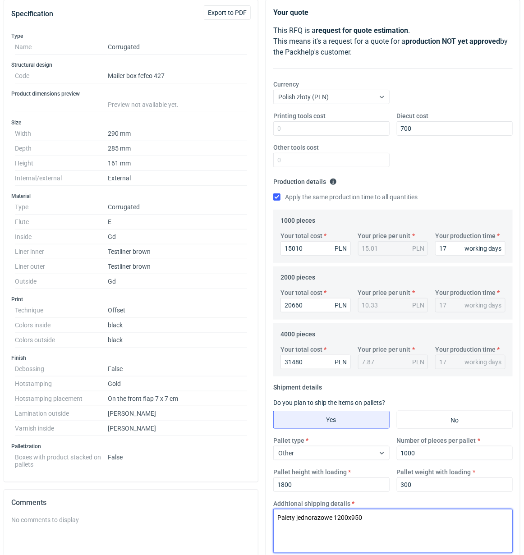
scroll to position [0, 0]
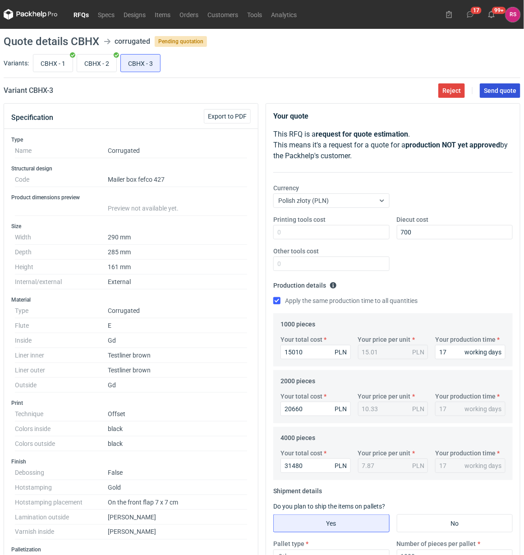
type textarea "Palety jednorazowe 1200x950"
click at [501, 89] on span "Send quote" at bounding box center [500, 90] width 32 height 6
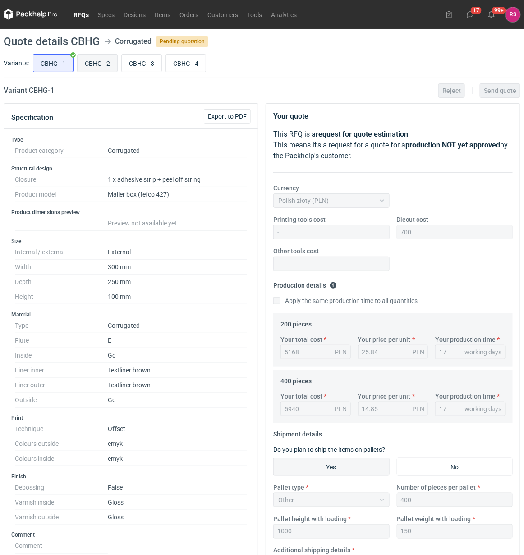
click at [97, 63] on input "CBHG - 2" at bounding box center [98, 63] width 40 height 17
radio input "true"
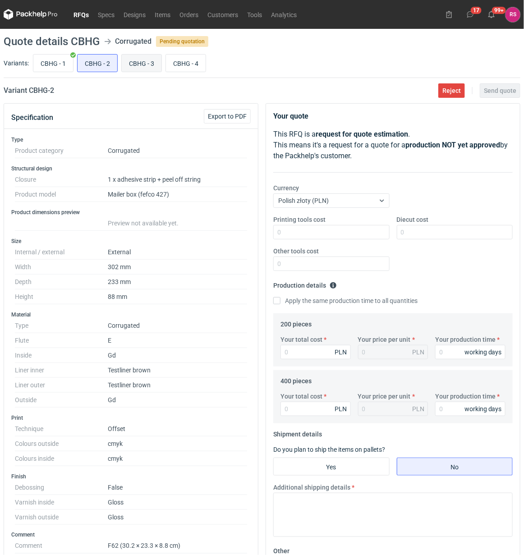
click at [143, 64] on input "CBHG - 3" at bounding box center [142, 63] width 40 height 17
radio input "true"
click at [178, 69] on input "CBHG - 4" at bounding box center [186, 63] width 40 height 17
radio input "true"
click at [103, 64] on input "CBHG - 2" at bounding box center [98, 63] width 40 height 17
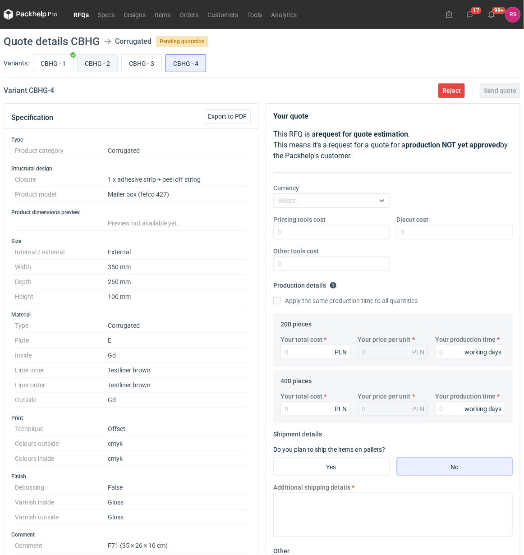
radio input "true"
click at [230, 116] on span "Export to PDF" at bounding box center [227, 116] width 39 height 6
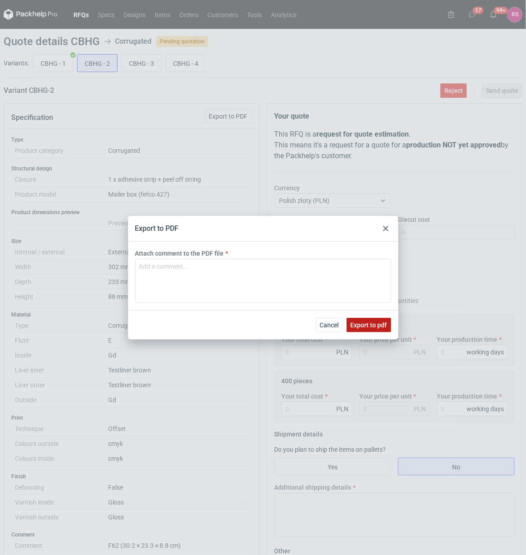
click at [368, 324] on span "Export to pdf" at bounding box center [369, 325] width 37 height 6
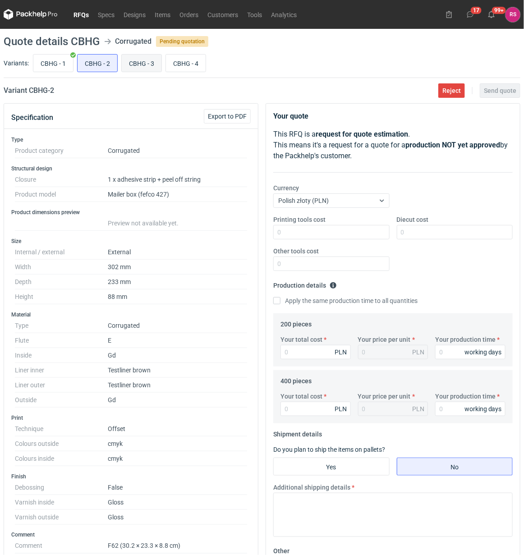
click at [147, 61] on input "CBHG - 3" at bounding box center [142, 63] width 40 height 17
radio input "true"
click at [231, 116] on span "Export to PDF" at bounding box center [227, 116] width 39 height 6
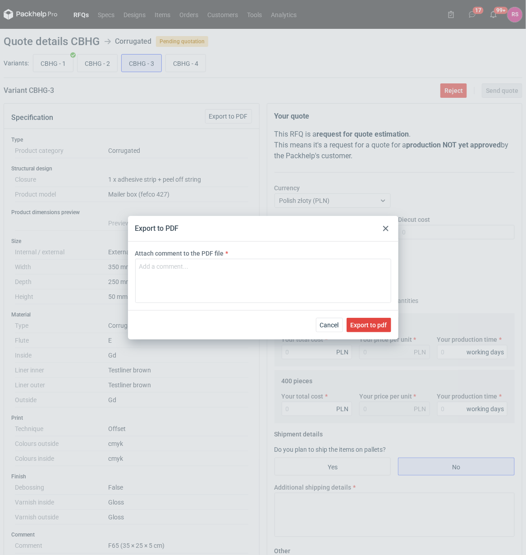
click at [387, 228] on icon at bounding box center [385, 228] width 5 height 5
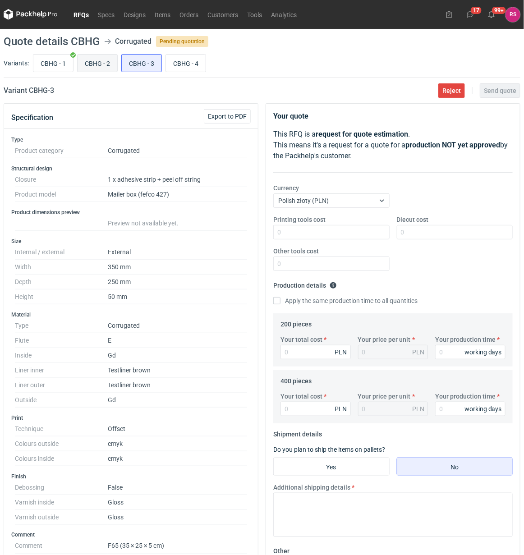
drag, startPoint x: 100, startPoint y: 63, endPoint x: 120, endPoint y: 98, distance: 40.8
click at [99, 63] on input "CBHG - 2" at bounding box center [98, 63] width 40 height 17
radio input "true"
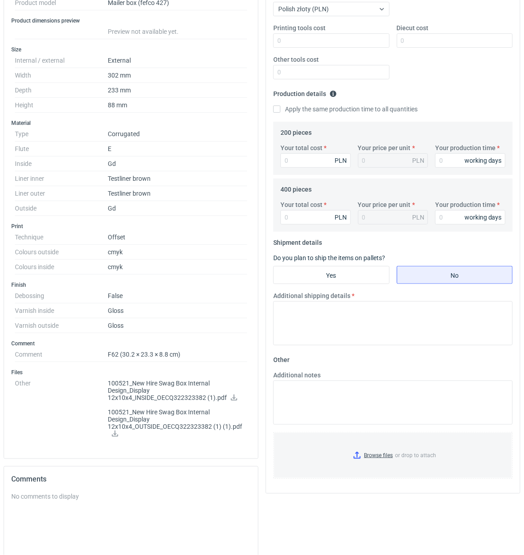
scroll to position [225, 0]
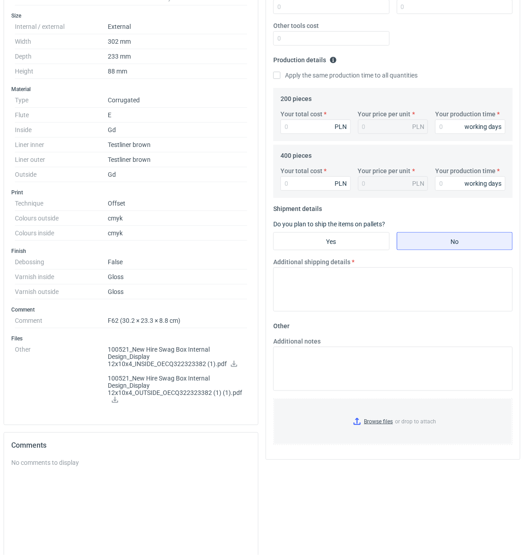
click at [233, 365] on icon at bounding box center [234, 364] width 6 height 6
click at [117, 401] on icon at bounding box center [114, 400] width 7 height 6
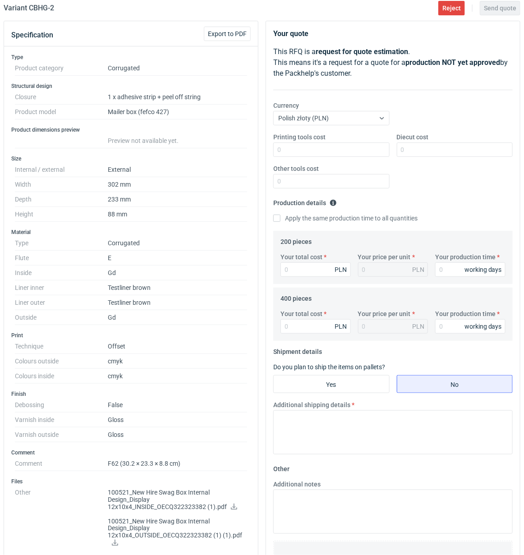
scroll to position [321, 0]
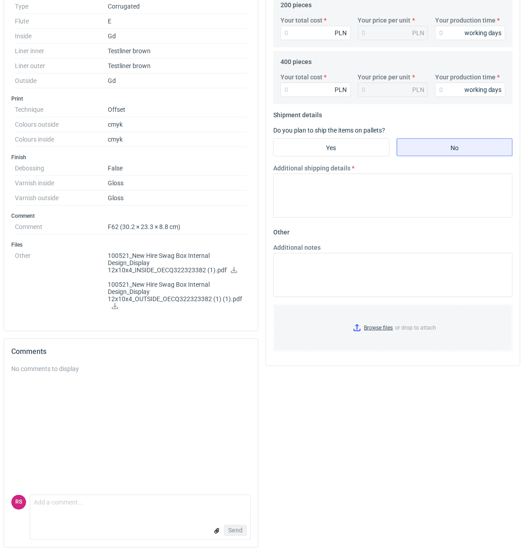
click at [115, 307] on icon at bounding box center [114, 306] width 7 height 6
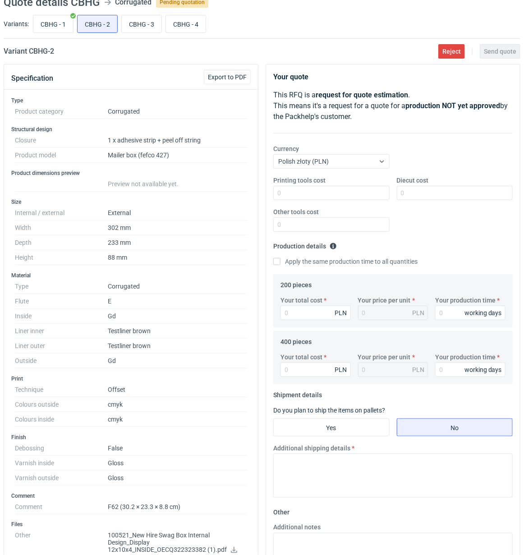
scroll to position [0, 0]
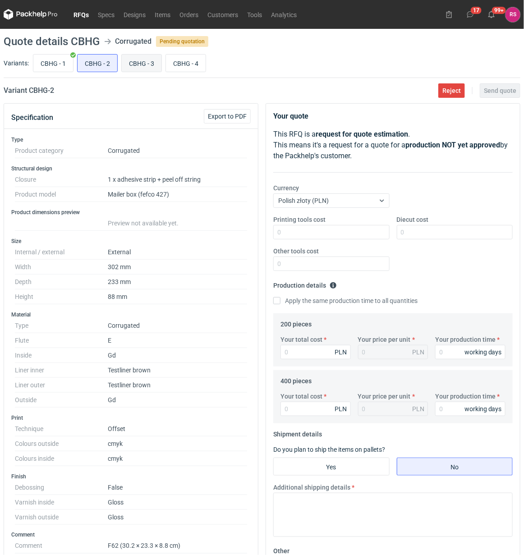
click at [143, 60] on input "CBHG - 3" at bounding box center [142, 63] width 40 height 17
radio input "true"
click at [230, 115] on span "Export to PDF" at bounding box center [227, 116] width 39 height 6
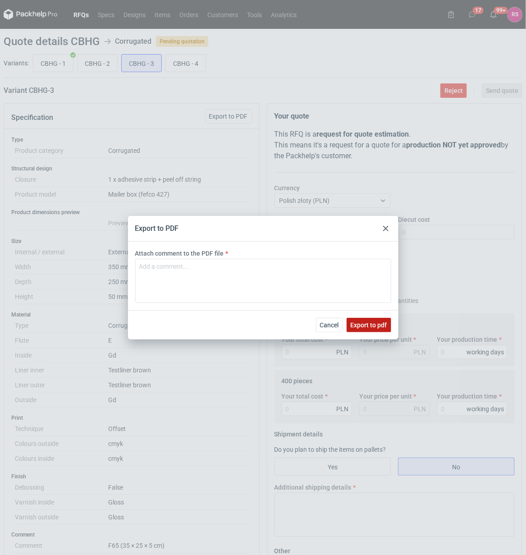
click at [371, 318] on button "Export to pdf" at bounding box center [369, 325] width 45 height 14
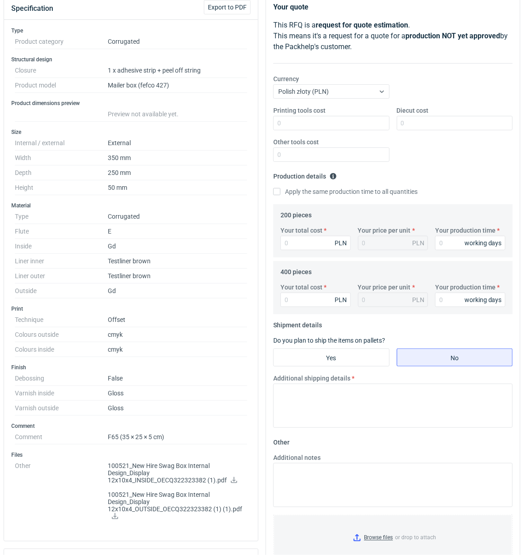
scroll to position [225, 0]
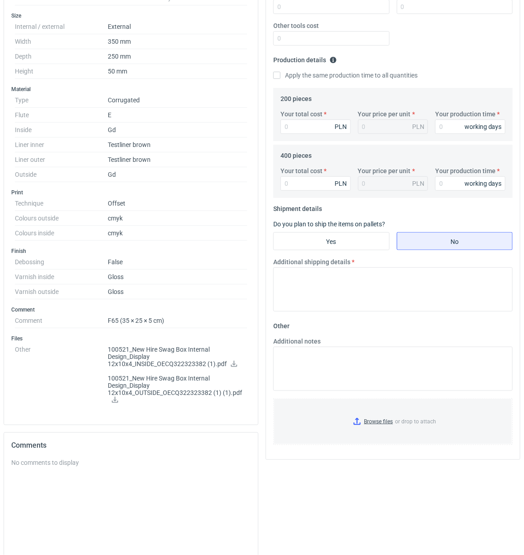
click at [235, 365] on icon at bounding box center [233, 364] width 7 height 6
click at [115, 400] on icon at bounding box center [114, 400] width 7 height 6
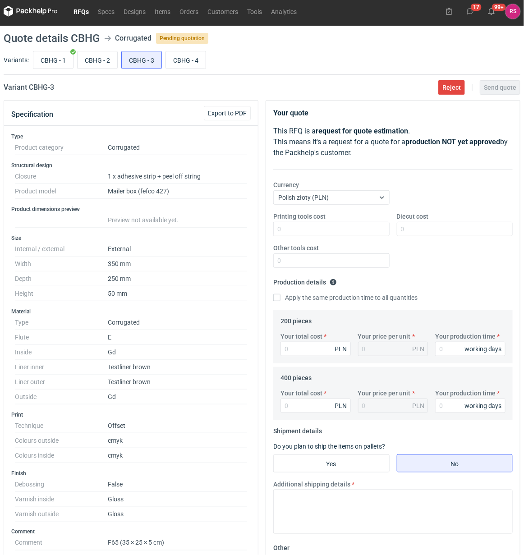
scroll to position [0, 0]
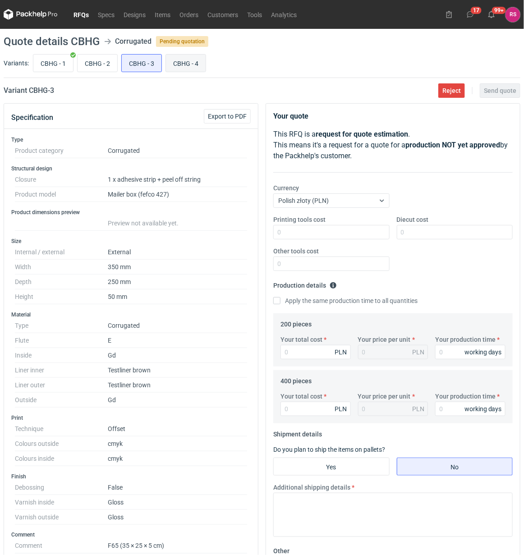
click at [190, 63] on input "CBHG - 4" at bounding box center [186, 63] width 40 height 17
radio input "true"
click at [226, 116] on span "Export to PDF" at bounding box center [227, 116] width 39 height 6
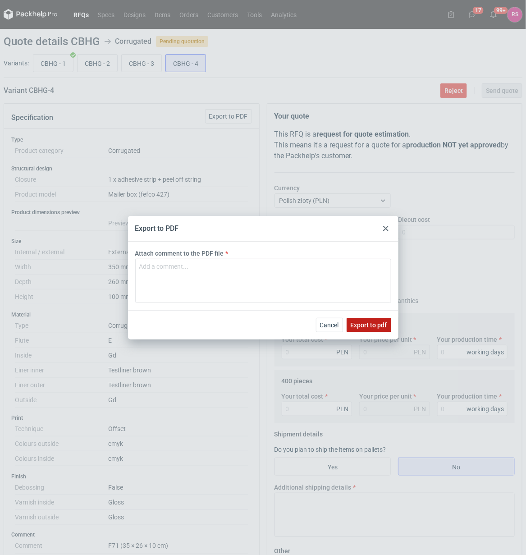
click at [368, 323] on span "Export to pdf" at bounding box center [369, 325] width 37 height 6
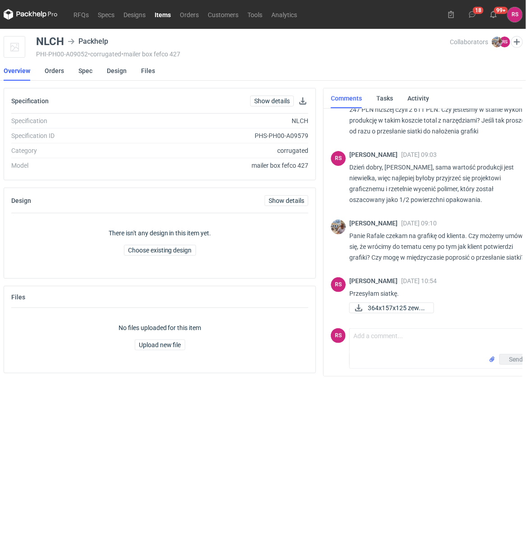
scroll to position [43, 0]
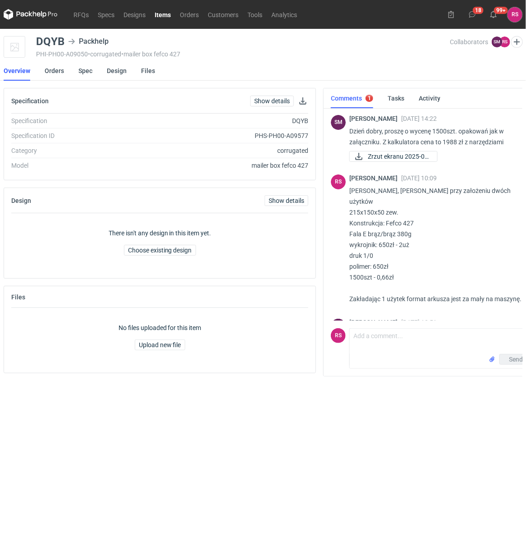
scroll to position [68, 0]
